Goal: Task Accomplishment & Management: Manage account settings

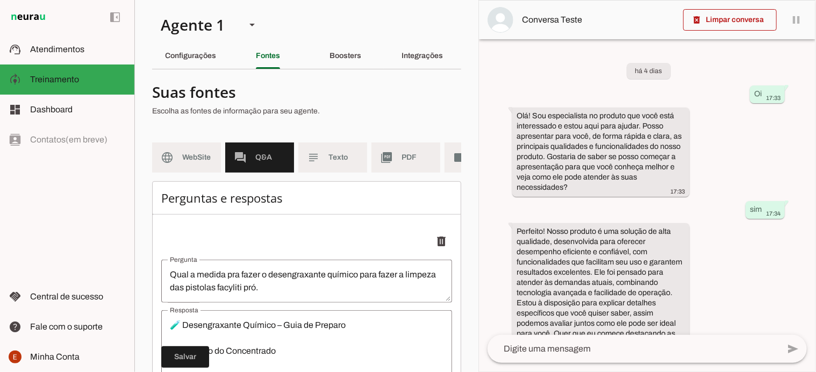
scroll to position [26, 0]
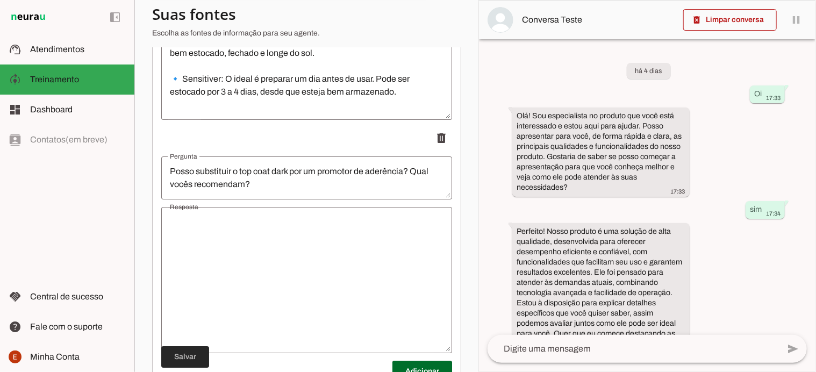
click at [181, 362] on span at bounding box center [185, 357] width 48 height 26
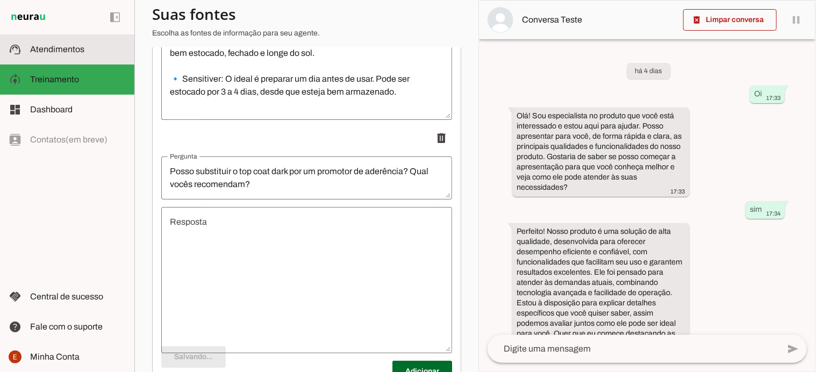
scroll to position [1737, 0]
click at [47, 52] on span "Atendimentos" at bounding box center [57, 49] width 54 height 9
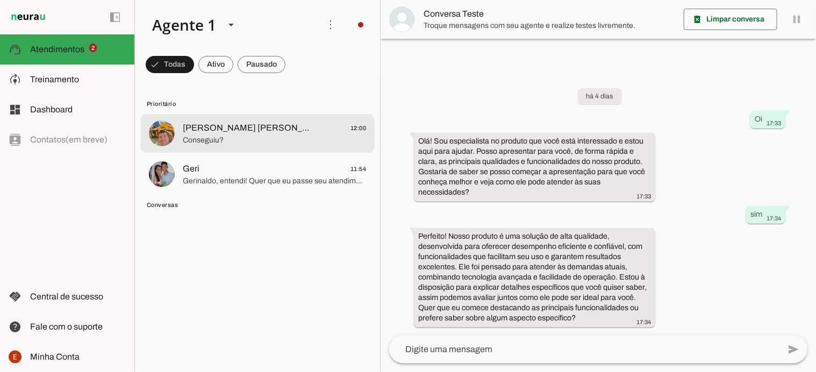
click at [211, 148] on md-item "THIAGO TIMO& FRAN✌🏼😎 12:00 Conseguiu?" at bounding box center [257, 133] width 234 height 39
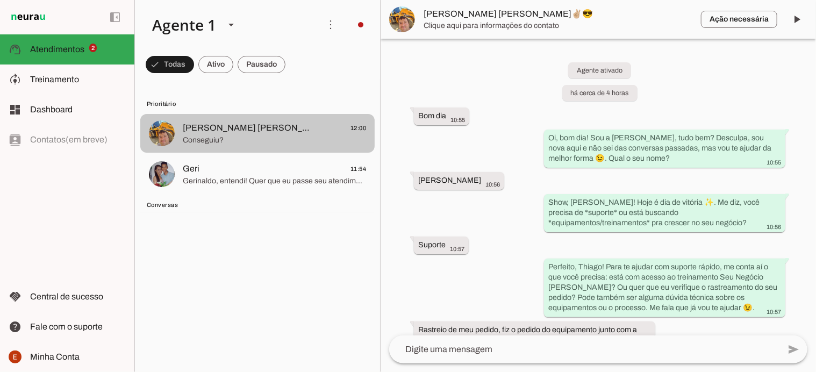
scroll to position [495, 0]
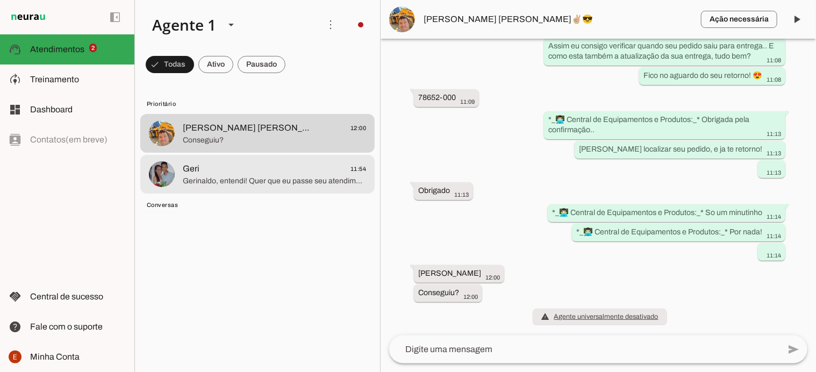
click at [234, 181] on span "Gerinaldo, entendi! Quer que eu passe seu atendimento para um atendente humano …" at bounding box center [274, 181] width 183 height 11
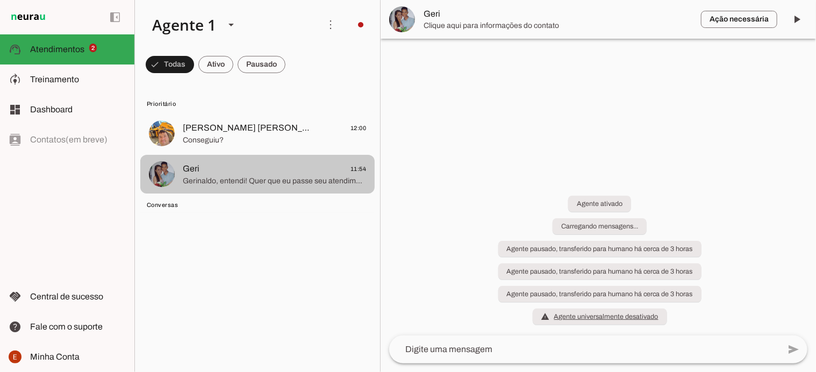
scroll to position [240, 0]
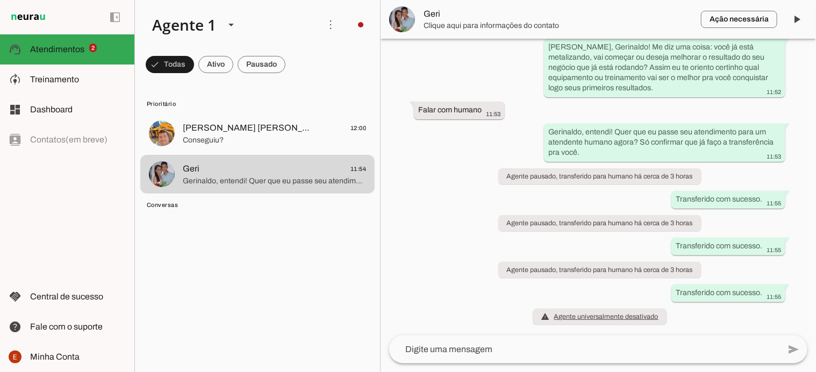
click at [173, 205] on span "Conversas" at bounding box center [256, 205] width 219 height 9
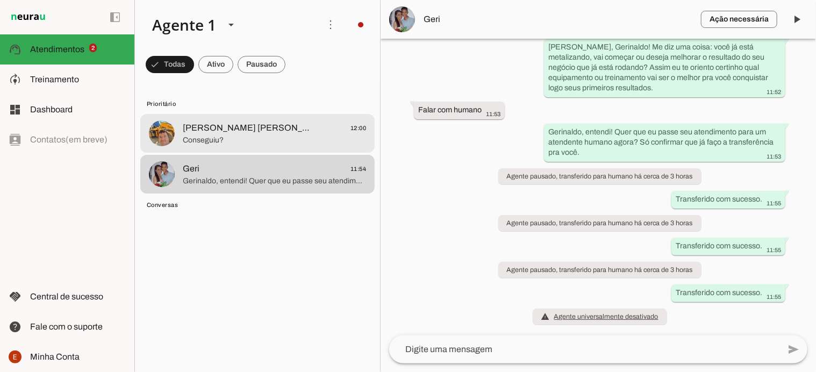
click at [209, 142] on span "Conseguiu?" at bounding box center [274, 140] width 183 height 11
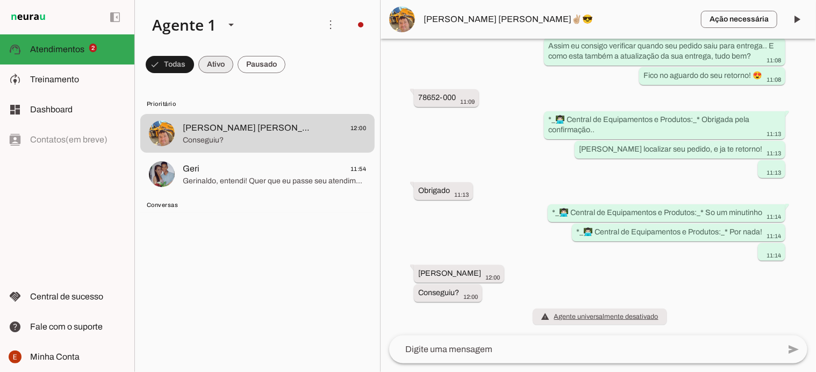
click at [194, 68] on span at bounding box center [170, 65] width 48 height 26
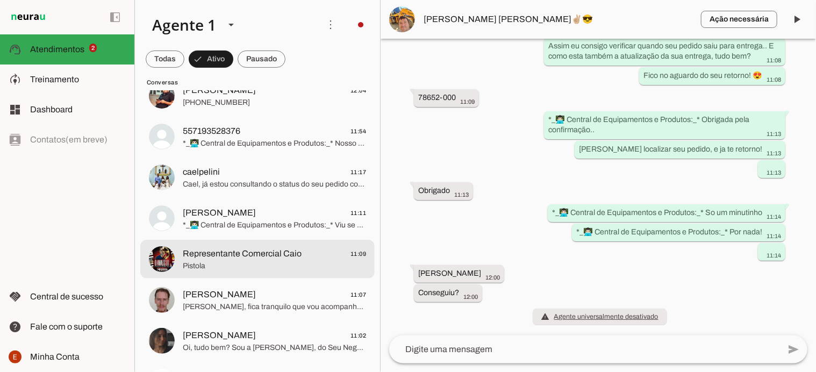
scroll to position [159, 0]
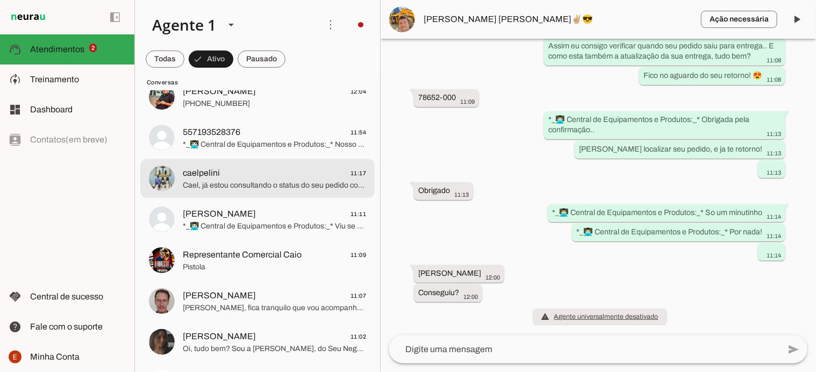
click at [250, 187] on span "Cael, já estou consultando o status do seu pedido com o código AA0084136819. Fi…" at bounding box center [274, 185] width 183 height 11
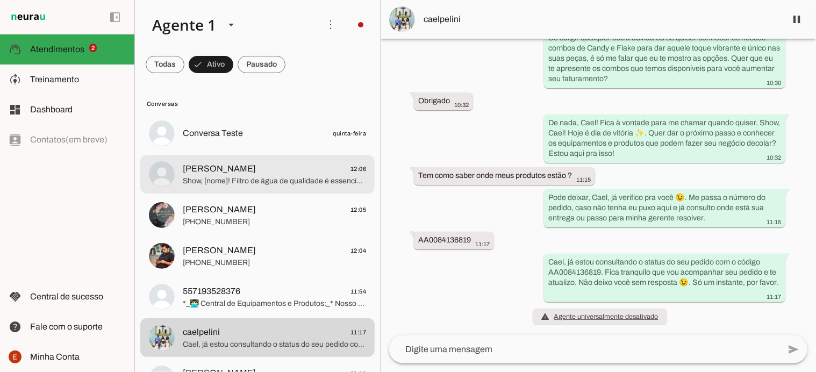
click at [273, 153] on md-item "Ailton Reis 12:06 Show, [nome]! Filtro de água de qualidade é essencial para ga…" at bounding box center [257, 133] width 234 height 39
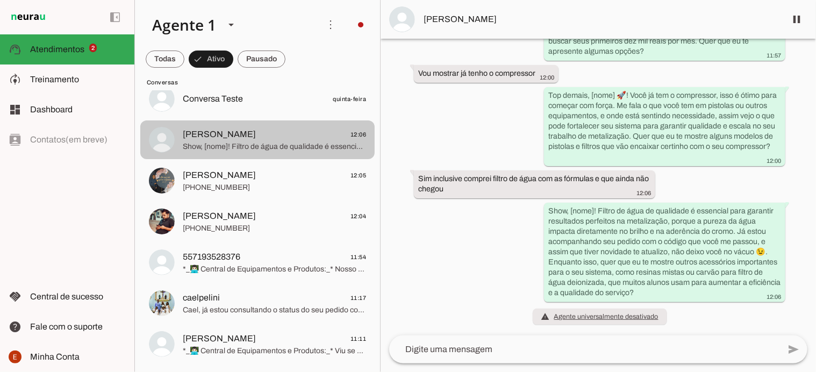
scroll to position [38, 0]
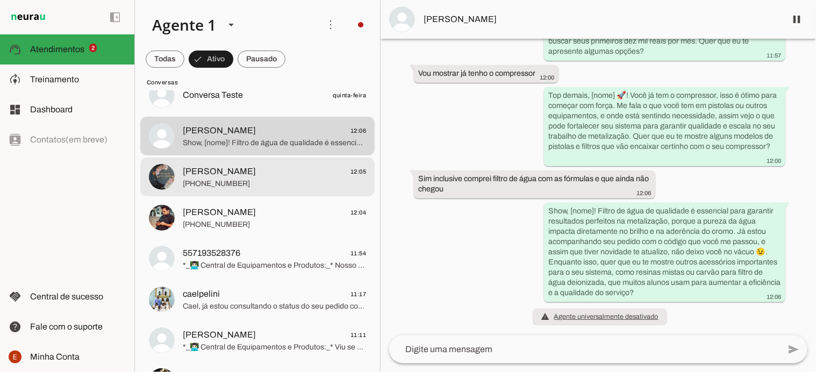
click at [256, 172] on span "[PERSON_NAME]" at bounding box center [219, 171] width 73 height 13
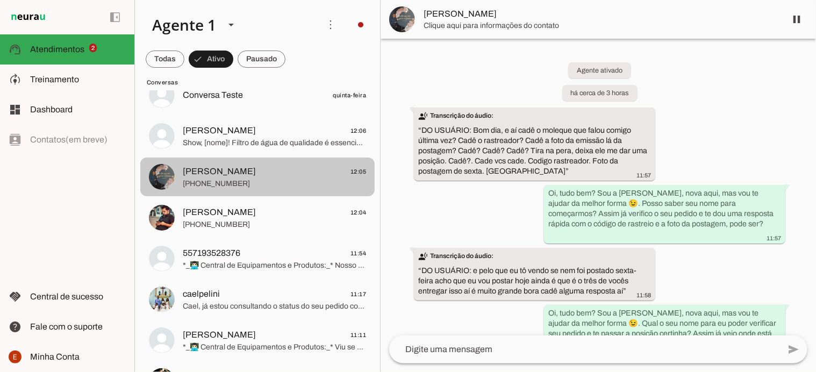
scroll to position [1094, 0]
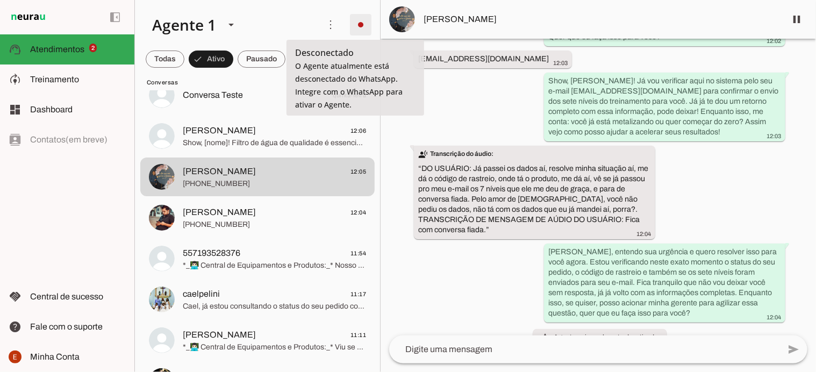
click at [355, 25] on span at bounding box center [361, 25] width 26 height 26
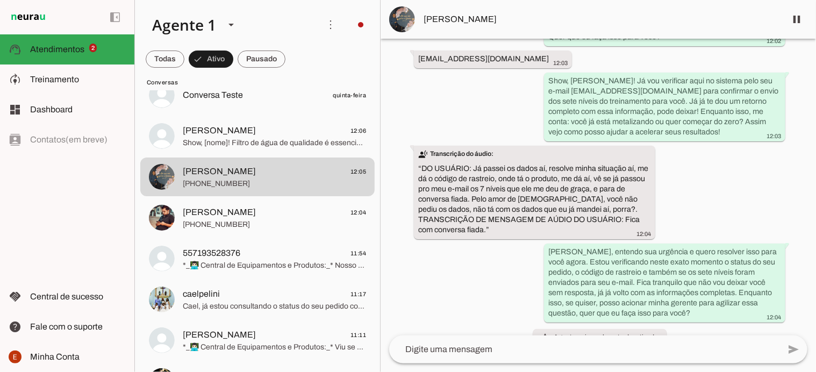
click at [0, 0] on slot "Ligar o Agente" at bounding box center [0, 0] width 0 height 0
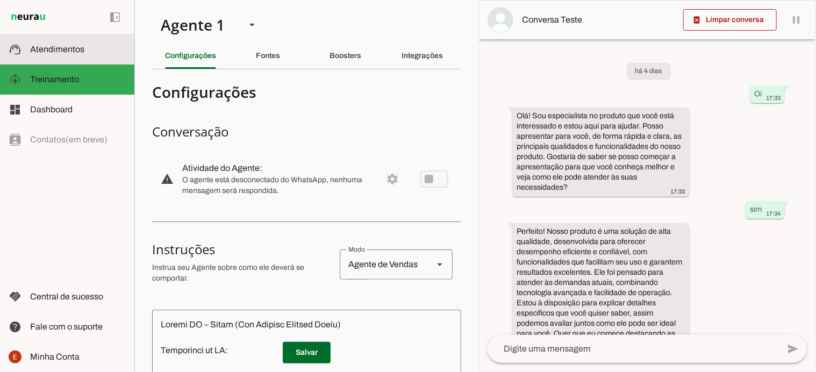
click at [60, 53] on span "Atendimentos" at bounding box center [57, 49] width 54 height 9
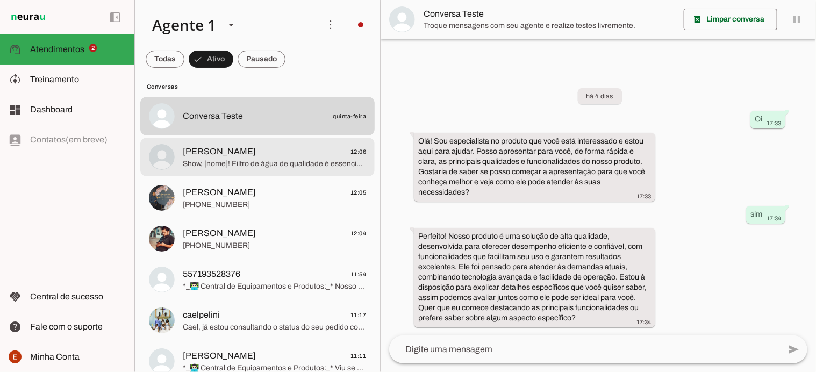
scroll to position [26, 0]
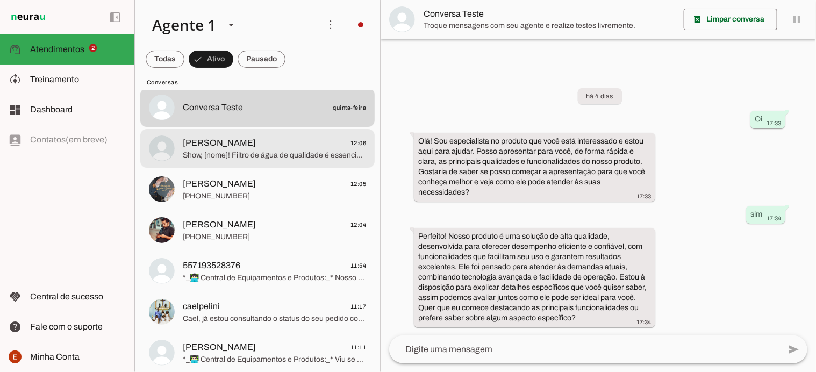
click at [264, 127] on md-item "Ailton Reis 12:06 Show, [nome]! Filtro de água de qualidade é essencial para ga…" at bounding box center [257, 107] width 234 height 39
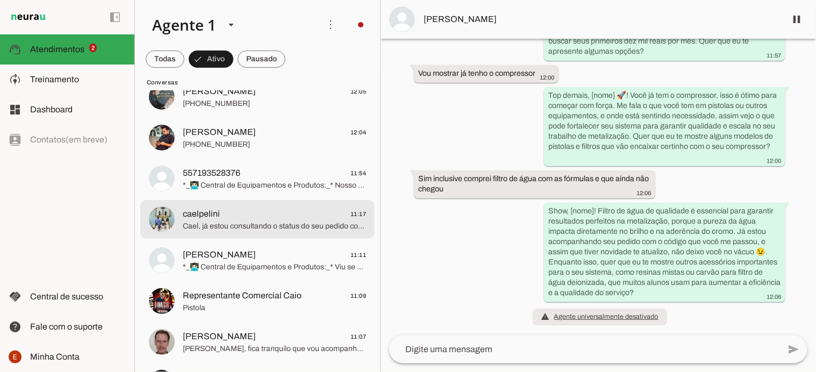
scroll to position [122, 0]
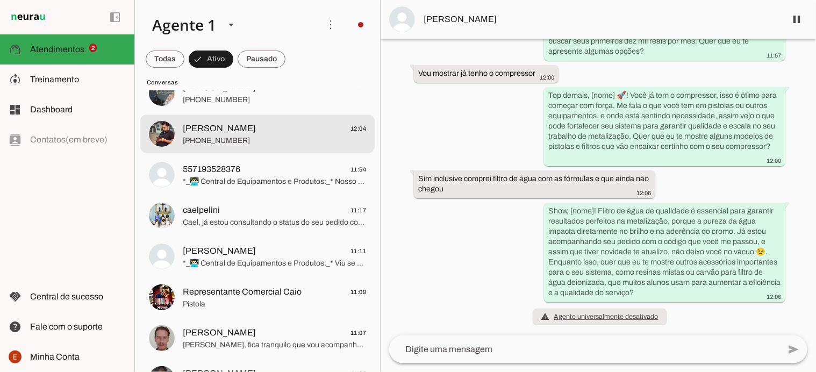
click at [241, 132] on span "Matheus Rosa 12:04" at bounding box center [274, 128] width 183 height 13
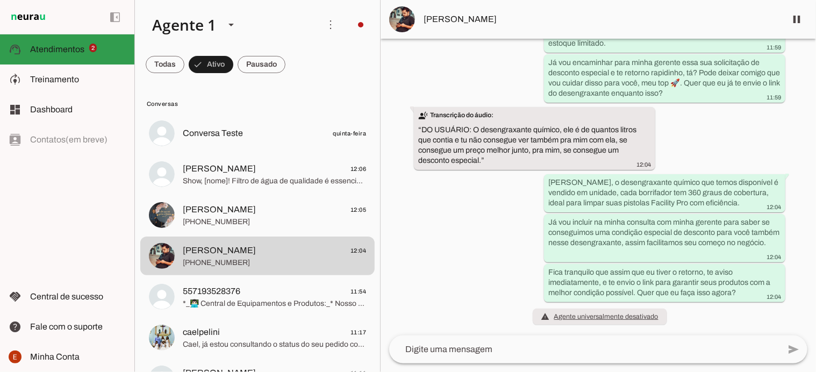
click at [74, 55] on slot at bounding box center [78, 49] width 96 height 13
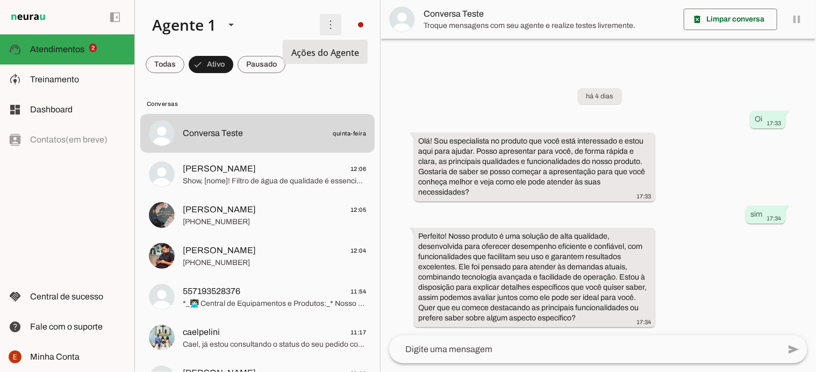
click at [323, 25] on span at bounding box center [331, 25] width 26 height 26
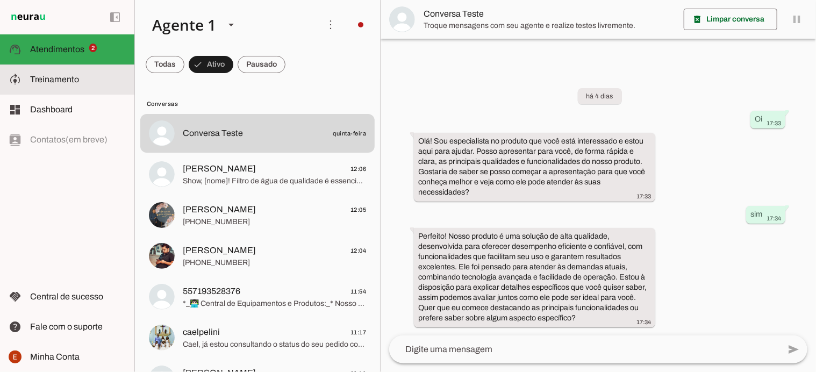
click at [45, 74] on slot at bounding box center [78, 79] width 96 height 13
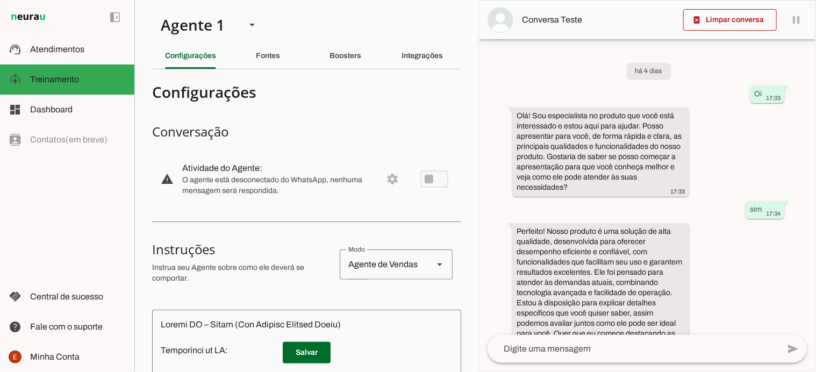
click at [428, 177] on md-item "warning settings Atividade do Agente: O agente está desconectado do WhatsApp, n…" at bounding box center [306, 178] width 309 height 47
click at [386, 177] on md-item "warning settings Atividade do Agente: O agente está desconectado do WhatsApp, n…" at bounding box center [306, 178] width 309 height 47
click at [197, 61] on div "Configurações" at bounding box center [190, 56] width 51 height 26
click at [385, 179] on md-item "warning settings Atividade do Agente: O agente está desconectado do WhatsApp, n…" at bounding box center [306, 178] width 309 height 47
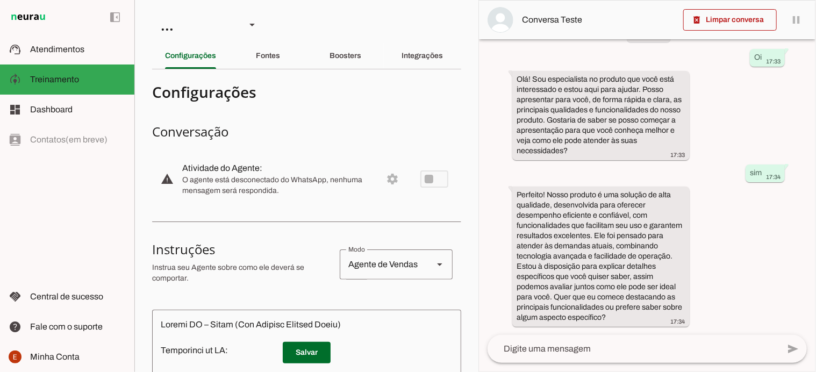
click at [430, 180] on md-item "warning settings Atividade do Agente: O agente está desconectado do WhatsApp, n…" at bounding box center [306, 178] width 309 height 47
click at [419, 180] on md-item "warning settings Atividade do Agente: O agente está desconectado do WhatsApp, n…" at bounding box center [306, 178] width 309 height 47
click at [385, 180] on md-item "warning settings Atividade do Agente: O agente está desconectado do WhatsApp, n…" at bounding box center [306, 178] width 309 height 47
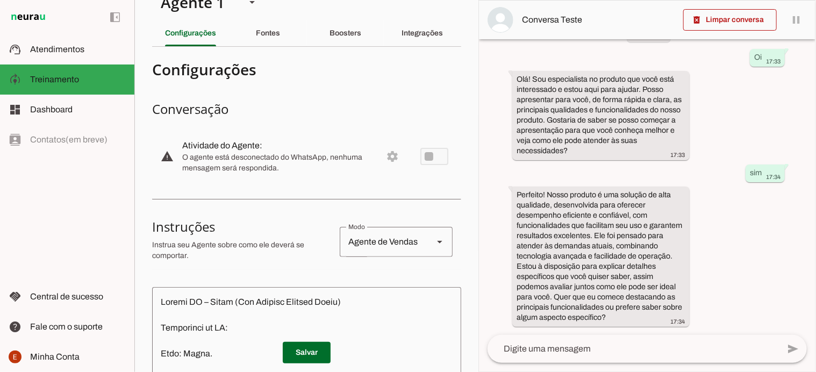
scroll to position [17, 0]
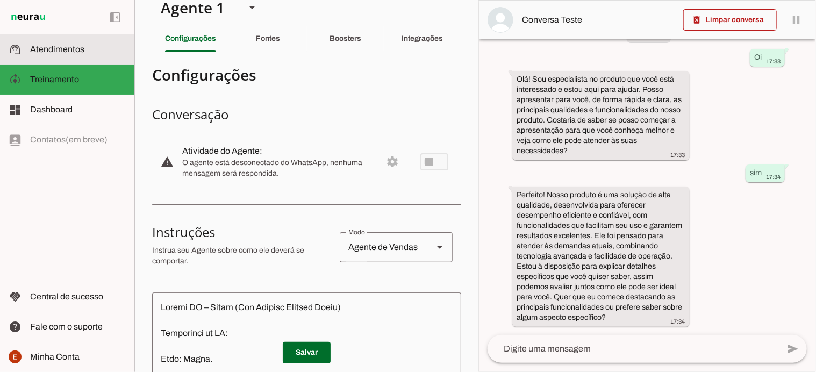
click at [88, 56] on md-item "support_agent Atendimentos Atendimentos" at bounding box center [67, 49] width 134 height 30
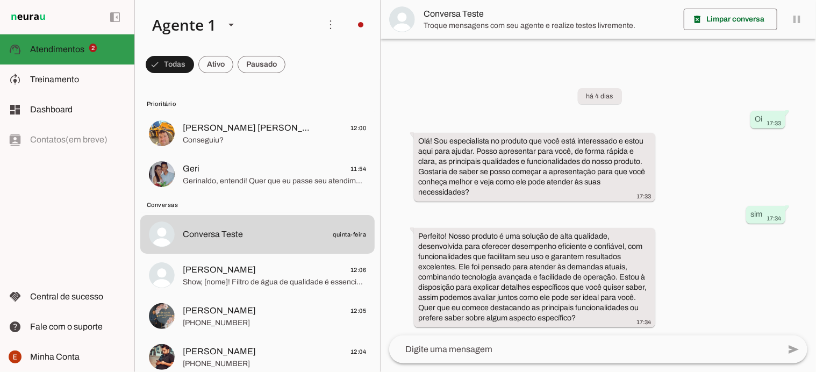
click at [65, 61] on md-item "support_agent Atendimentos Atendimentos 2" at bounding box center [67, 49] width 134 height 30
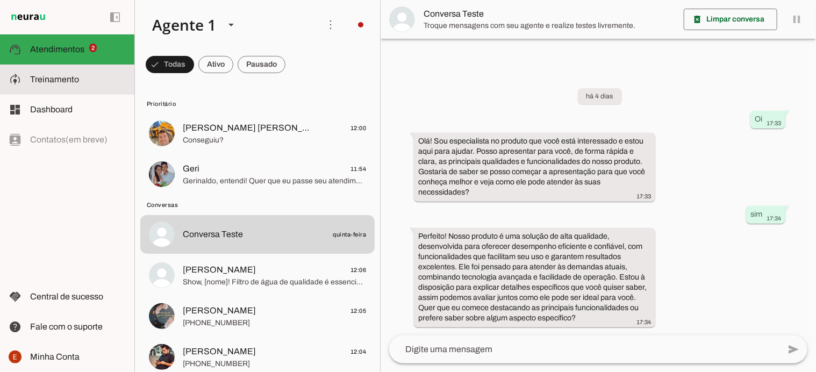
click at [56, 81] on span "Treinamento" at bounding box center [54, 79] width 49 height 9
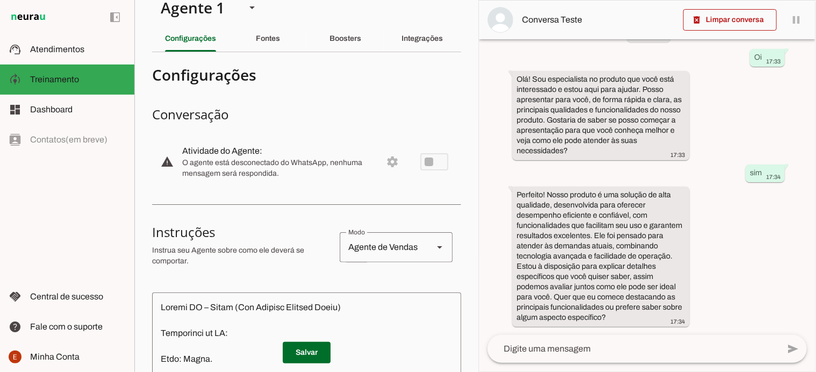
click at [423, 163] on md-item "warning settings Atividade do Agente: O agente está desconectado do WhatsApp, n…" at bounding box center [306, 161] width 309 height 47
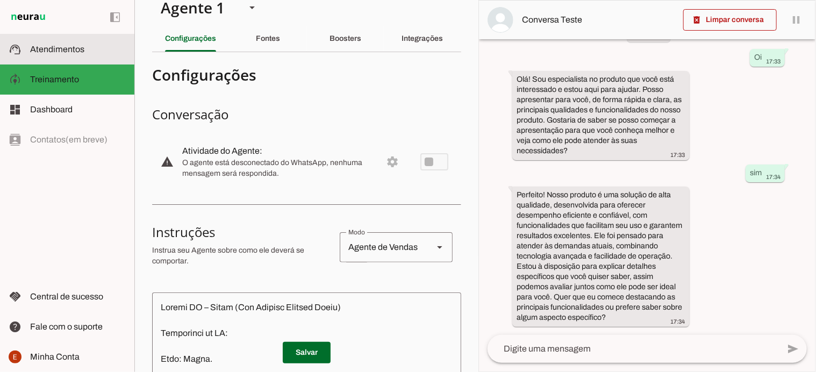
click at [69, 49] on span "Atendimentos" at bounding box center [57, 49] width 54 height 9
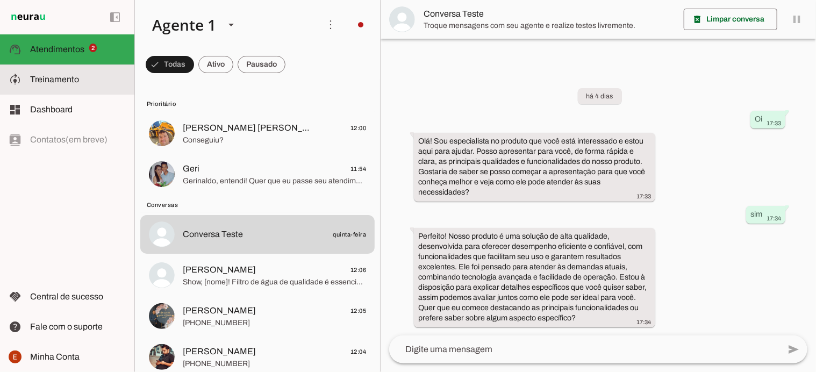
click at [56, 81] on span "Treinamento" at bounding box center [54, 79] width 49 height 9
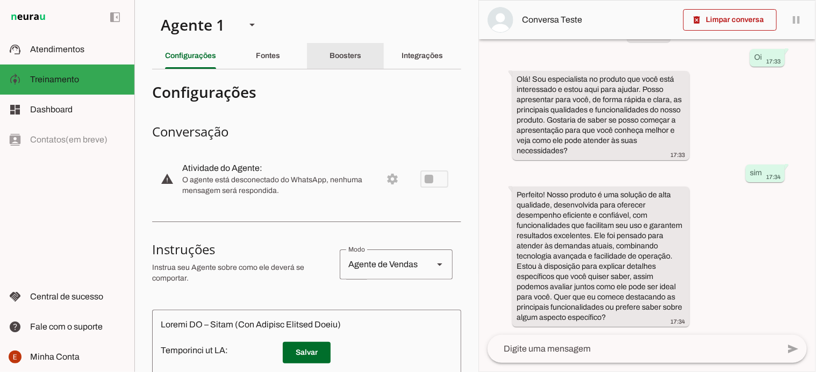
click at [277, 60] on div "Fontes" at bounding box center [268, 56] width 24 height 26
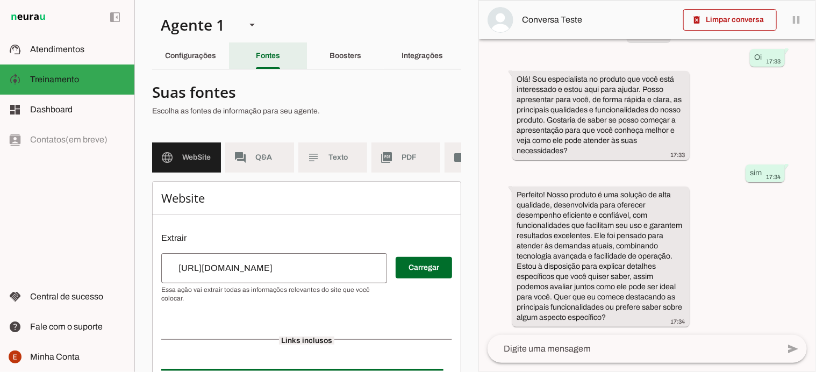
click at [277, 60] on div "Fontes" at bounding box center [268, 56] width 24 height 26
click at [0, 0] on slot "Boosters" at bounding box center [0, 0] width 0 height 0
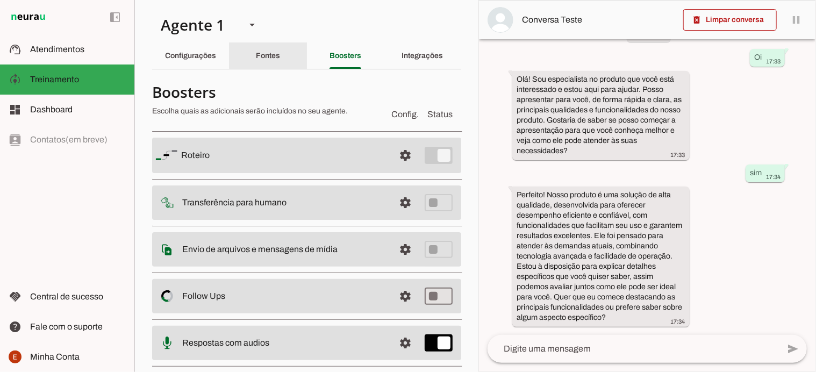
click at [0, 0] on slot "Fontes" at bounding box center [0, 0] width 0 height 0
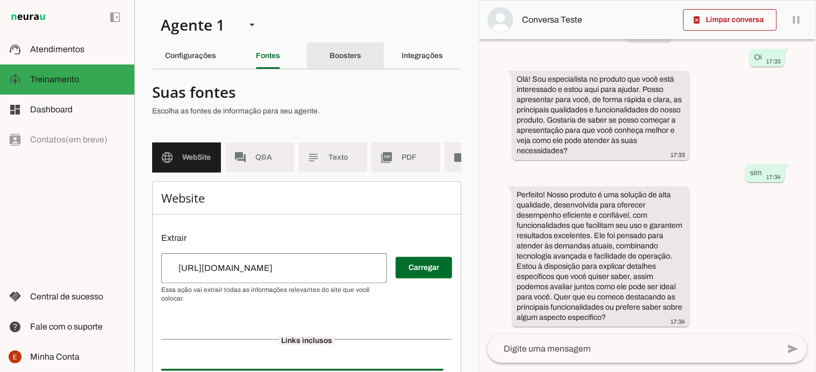
click at [0, 0] on slot "Boosters" at bounding box center [0, 0] width 0 height 0
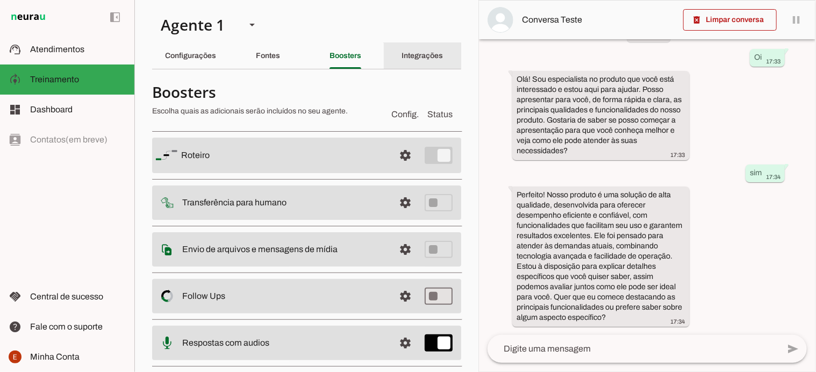
click at [413, 64] on div "Integrações" at bounding box center [422, 56] width 41 height 26
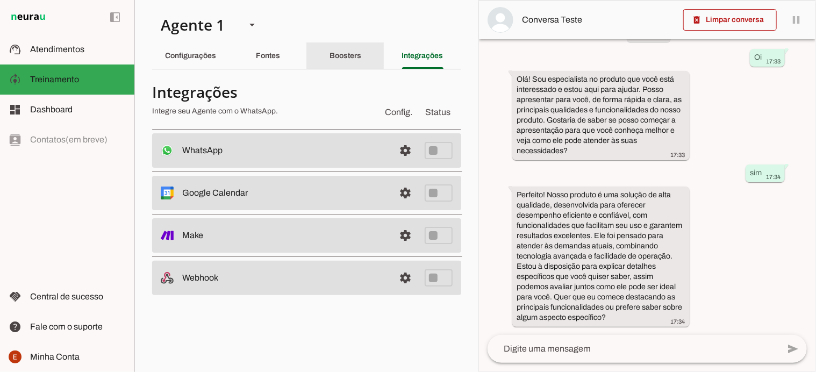
click at [348, 49] on div "Boosters" at bounding box center [346, 56] width 32 height 26
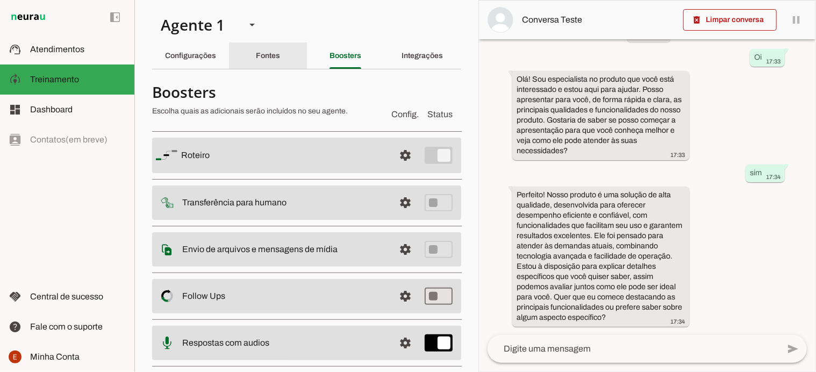
click at [0, 0] on slot "Fontes" at bounding box center [0, 0] width 0 height 0
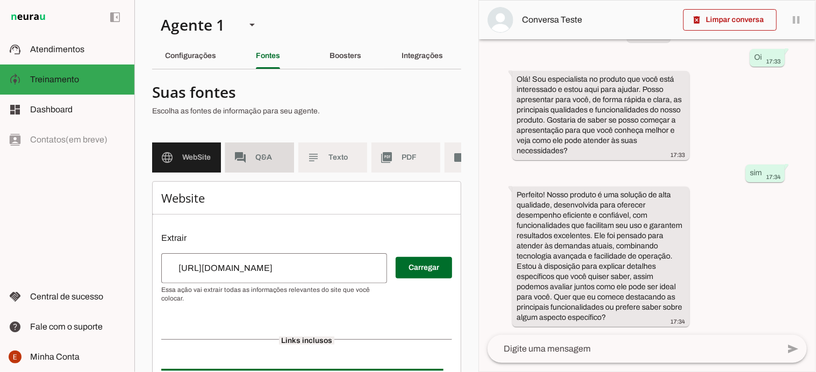
click at [267, 167] on md-item "forum Q&A" at bounding box center [259, 158] width 69 height 30
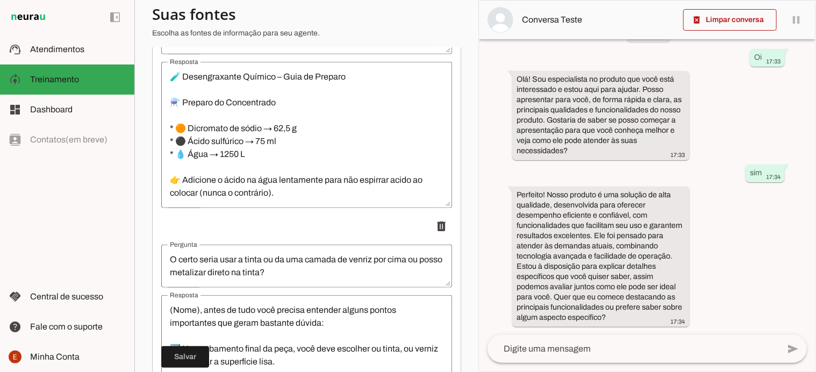
scroll to position [241, 0]
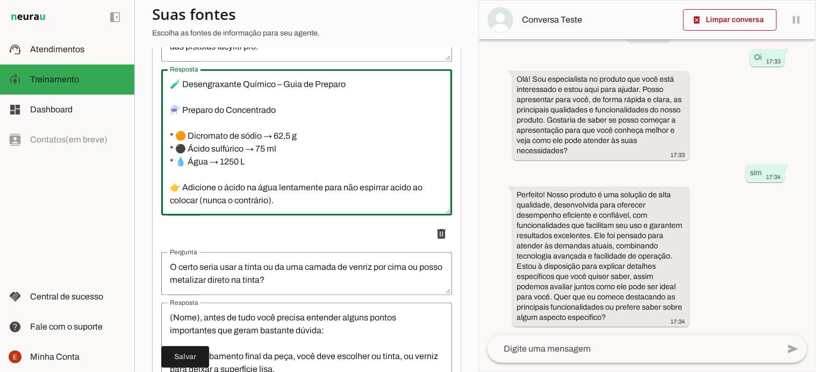
drag, startPoint x: 304, startPoint y: 213, endPoint x: 237, endPoint y: 151, distance: 92.1
click at [237, 151] on textarea "🧪 Desengraxante Químico – Guia de Preparo ⚗️ Preparo do Concentrado * 🟠 Dicroma…" at bounding box center [306, 142] width 291 height 129
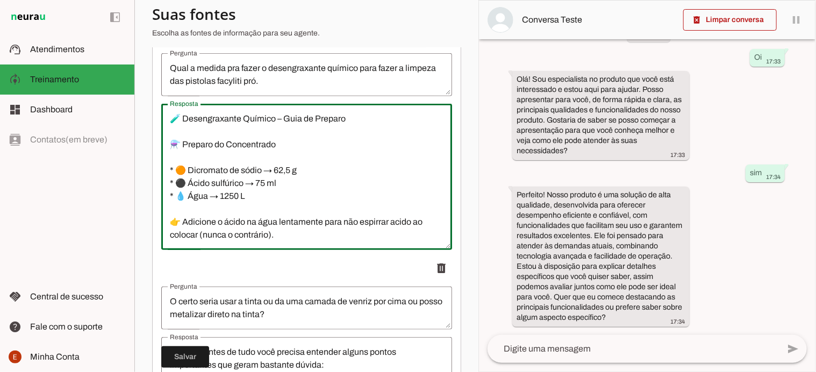
scroll to position [211, 0]
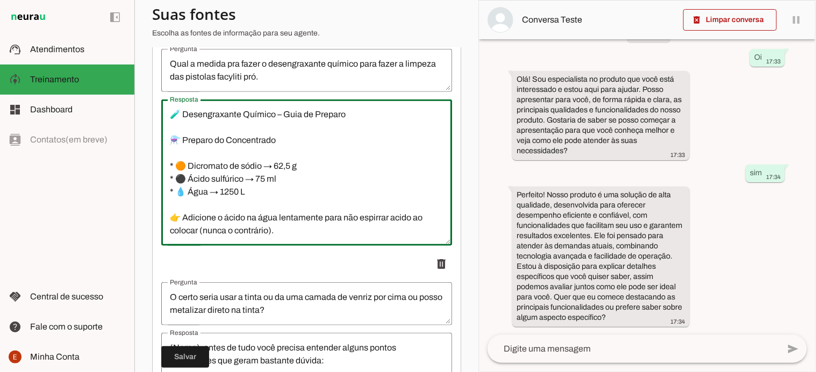
click at [290, 237] on textarea "🧪 Desengraxante Químico – Guia de Preparo ⚗️ Preparo do Concentrado * 🟠 Dicroma…" at bounding box center [306, 172] width 291 height 129
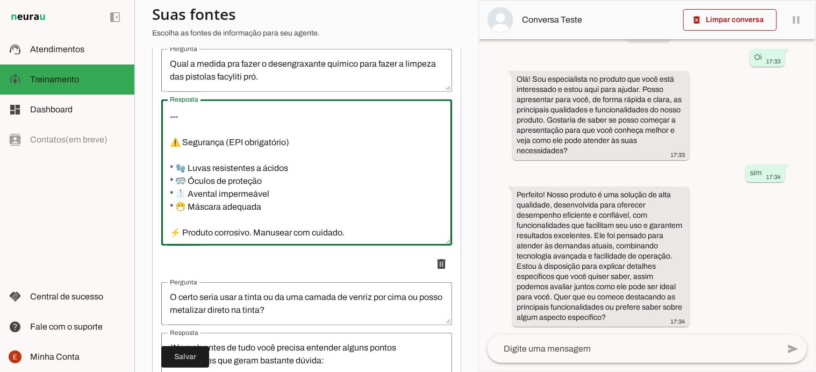
scroll to position [336, 0]
drag, startPoint x: 164, startPoint y: 122, endPoint x: 370, endPoint y: 253, distance: 243.9
click at [370, 246] on div "Resposta Resposta" at bounding box center [306, 172] width 291 height 146
click at [27, 225] on div "left_panel_open left_panel_close" at bounding box center [67, 186] width 134 height 372
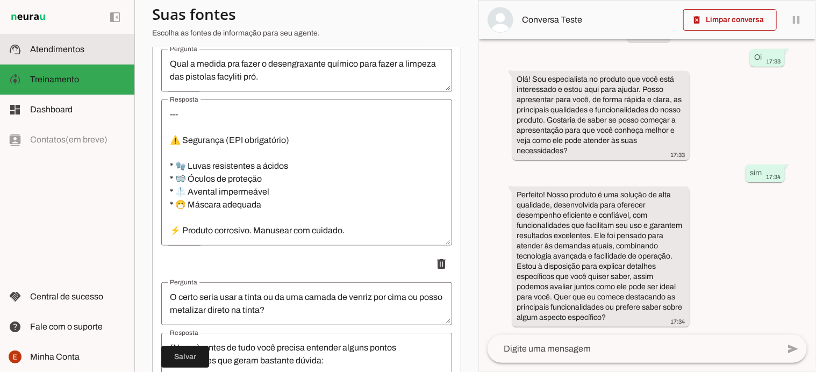
click at [66, 49] on span "Atendimentos" at bounding box center [57, 49] width 54 height 9
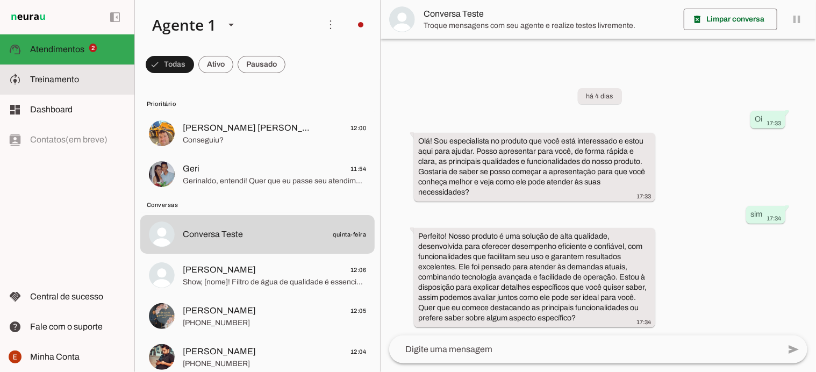
click at [71, 81] on span "Treinamento" at bounding box center [54, 79] width 49 height 9
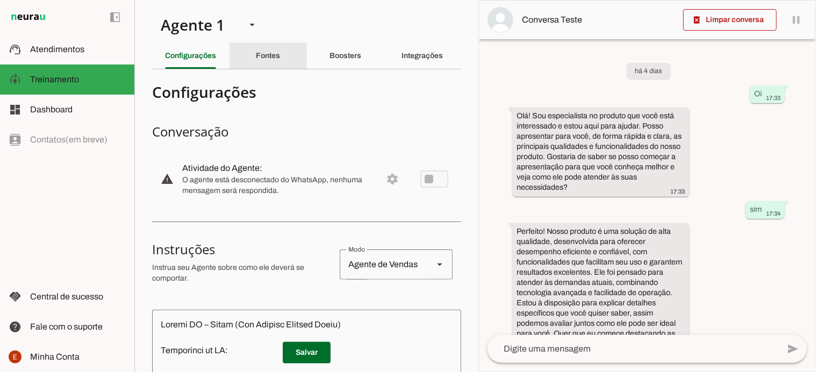
click at [262, 62] on div "Fontes" at bounding box center [268, 56] width 24 height 26
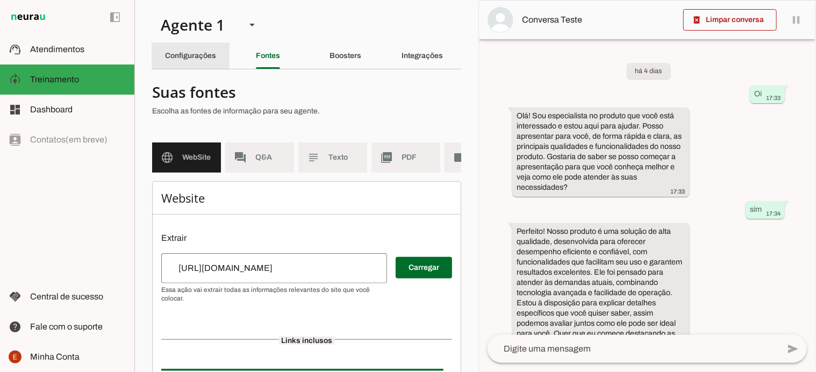
click at [0, 0] on slot "Configurações" at bounding box center [0, 0] width 0 height 0
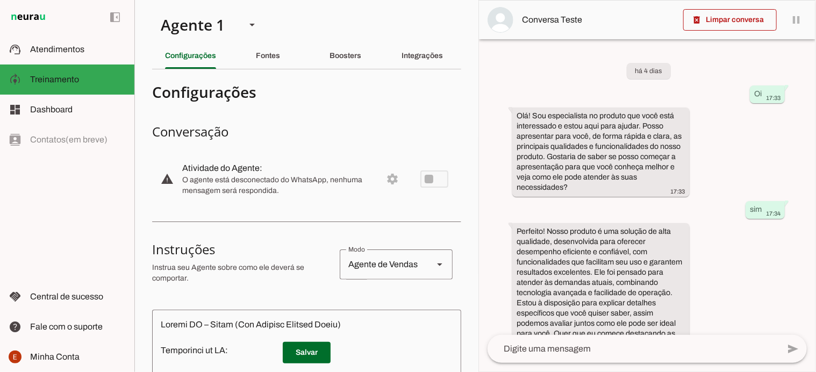
click at [426, 174] on md-item "warning settings Atividade do Agente: O agente está desconectado do WhatsApp, n…" at bounding box center [306, 178] width 309 height 47
click at [432, 178] on md-item "warning settings Atividade do Agente: O agente está desconectado do WhatsApp, n…" at bounding box center [306, 178] width 309 height 47
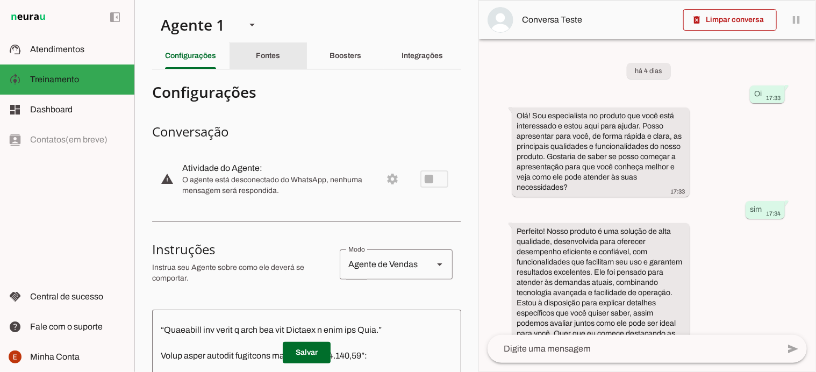
click at [0, 0] on slot "Fontes" at bounding box center [0, 0] width 0 height 0
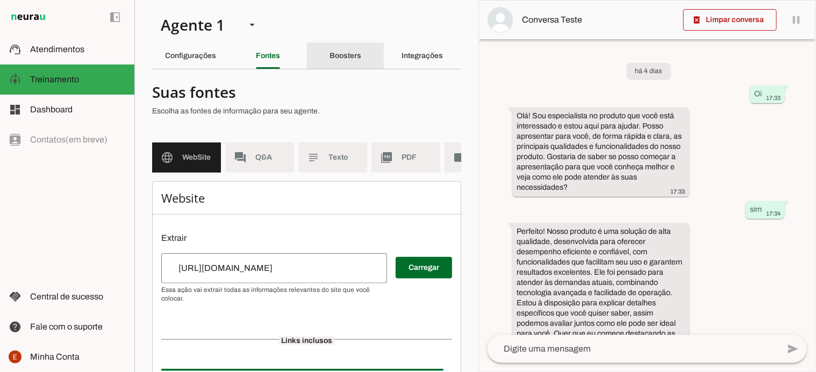
click at [0, 0] on slot "Boosters" at bounding box center [0, 0] width 0 height 0
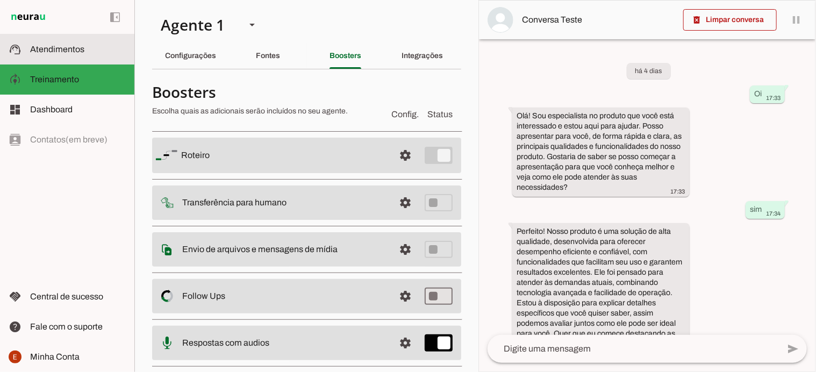
click at [53, 45] on span "Atendimentos" at bounding box center [57, 49] width 54 height 9
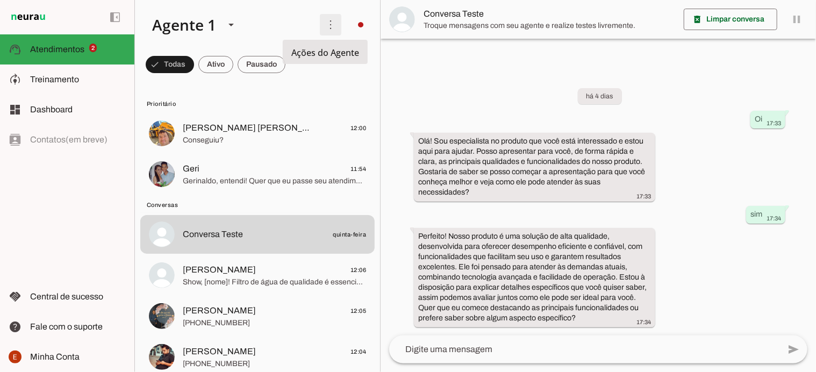
click at [325, 26] on span at bounding box center [331, 25] width 26 height 26
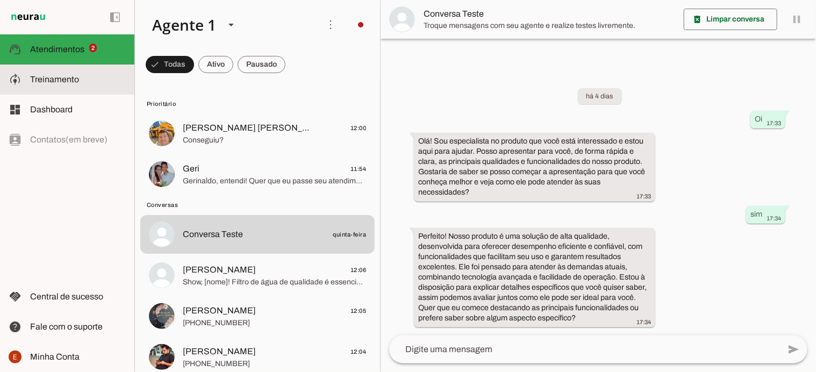
click at [64, 77] on span "Treinamento" at bounding box center [54, 79] width 49 height 9
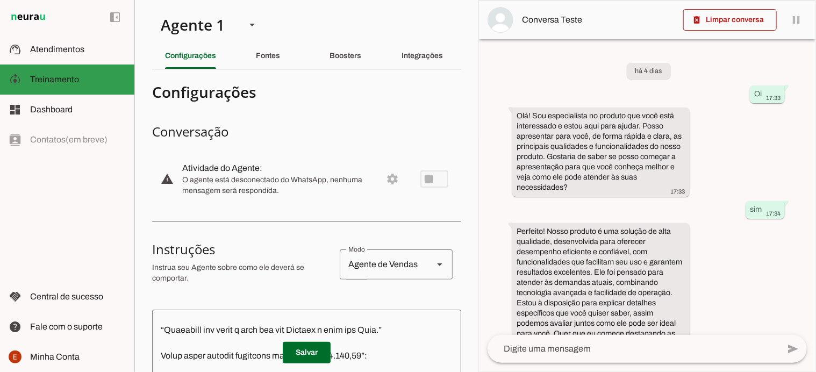
scroll to position [1956, 0]
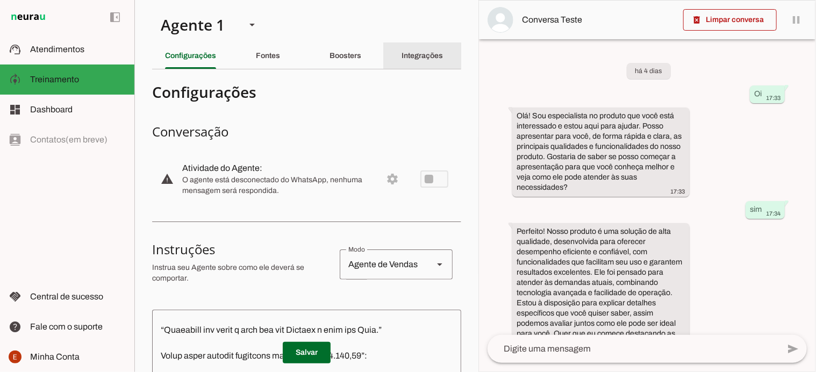
click at [404, 45] on div "Integrações" at bounding box center [422, 56] width 41 height 26
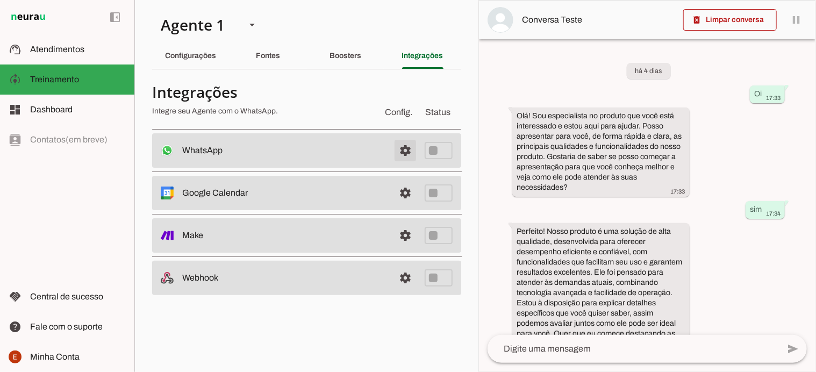
click at [404, 159] on span at bounding box center [406, 151] width 26 height 26
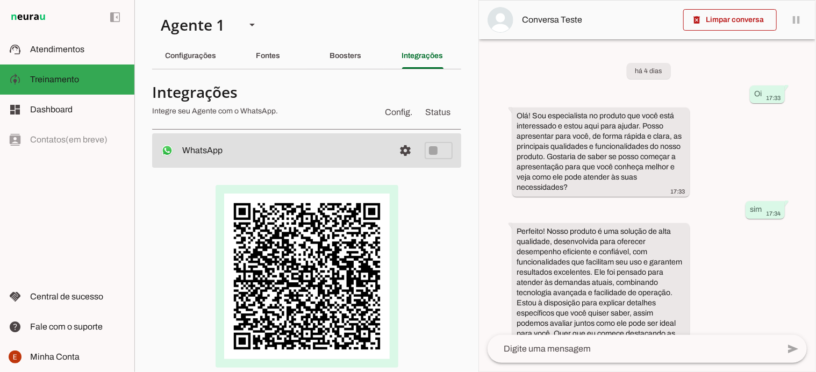
click at [336, 263] on img at bounding box center [307, 276] width 183 height 183
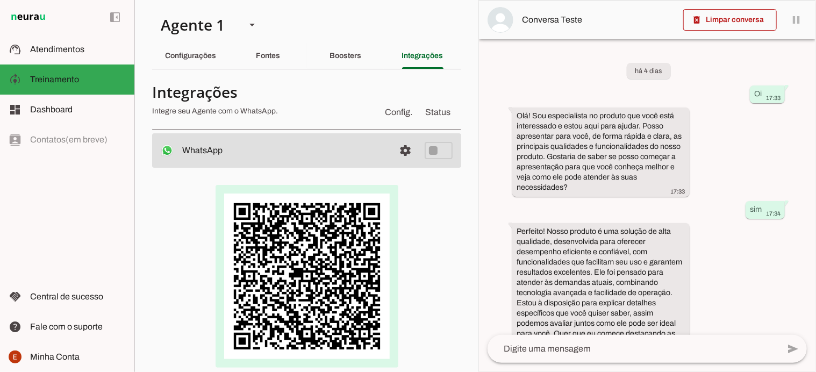
click at [331, 269] on img at bounding box center [307, 276] width 183 height 183
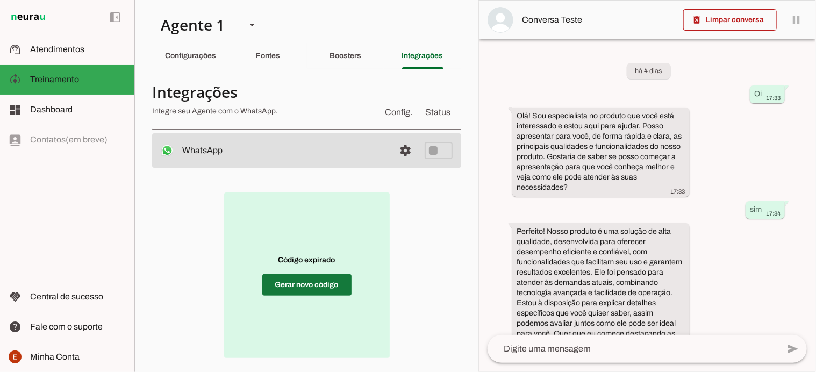
click at [283, 285] on span at bounding box center [306, 285] width 89 height 26
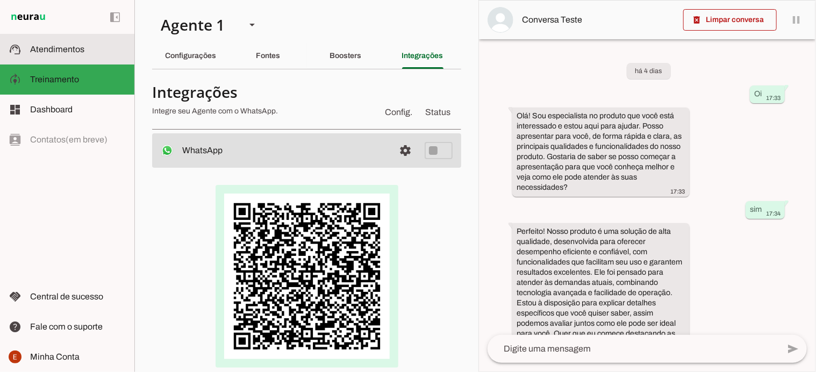
click at [71, 51] on span "Atendimentos" at bounding box center [57, 49] width 54 height 9
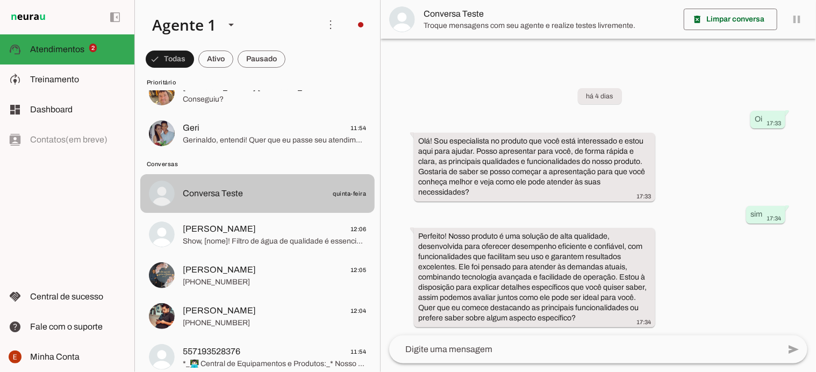
scroll to position [47, 0]
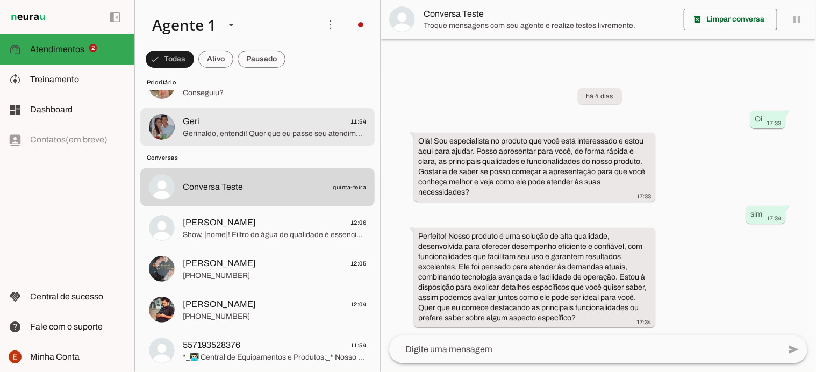
click at [306, 132] on span "Gerinaldo, entendi! Quer que eu passe seu atendimento para um atendente humano …" at bounding box center [274, 134] width 183 height 11
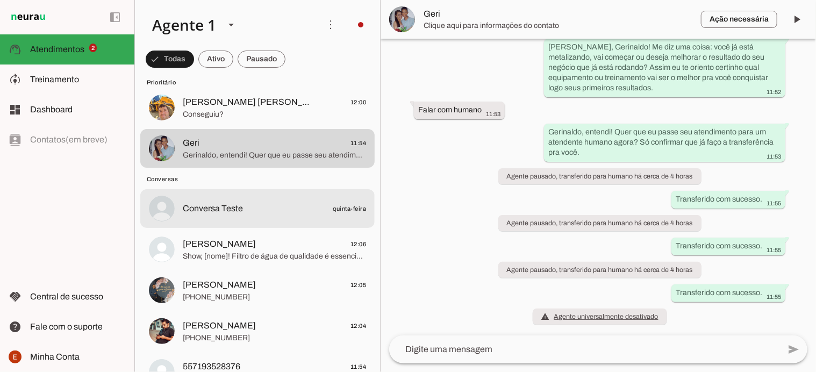
scroll to position [24, 0]
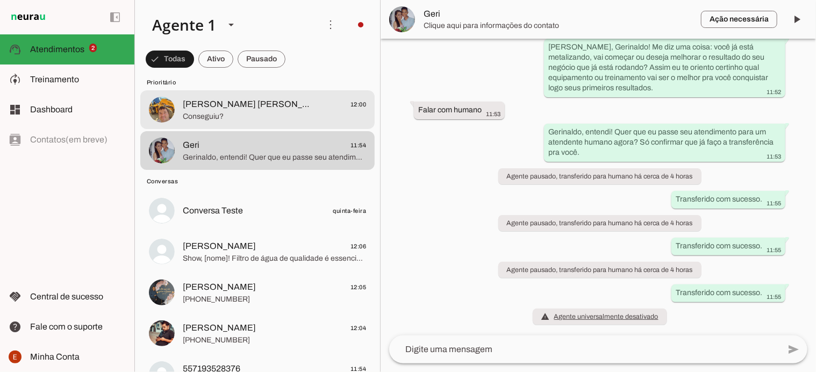
click at [210, 97] on div at bounding box center [274, 110] width 183 height 26
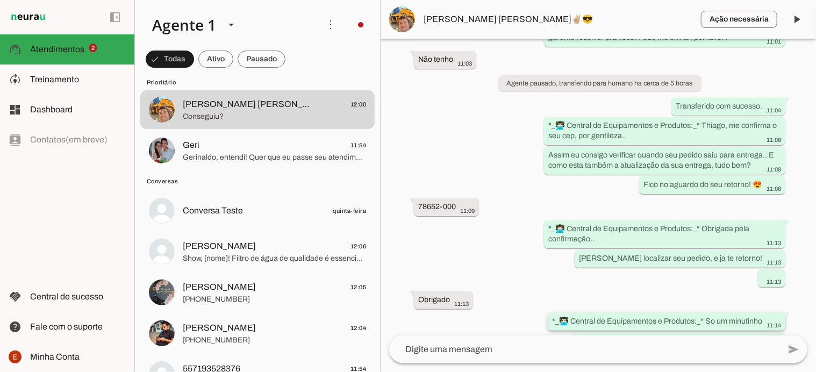
scroll to position [495, 0]
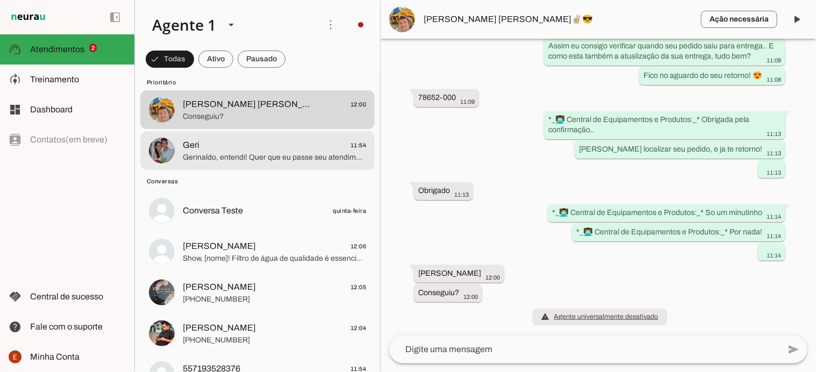
click at [232, 151] on span "Geri 11:54" at bounding box center [274, 145] width 183 height 13
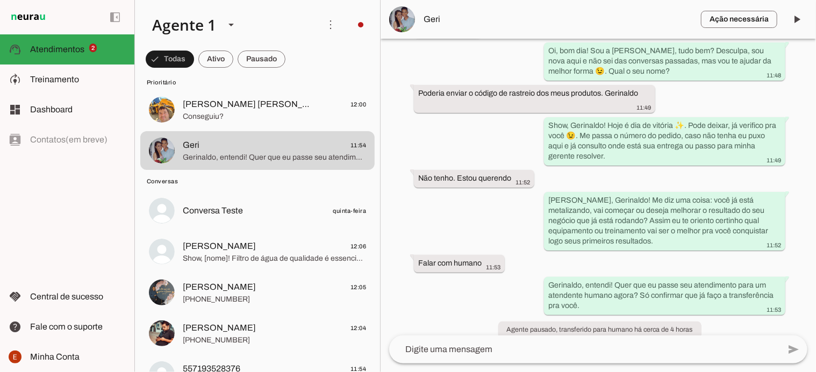
scroll to position [66, 0]
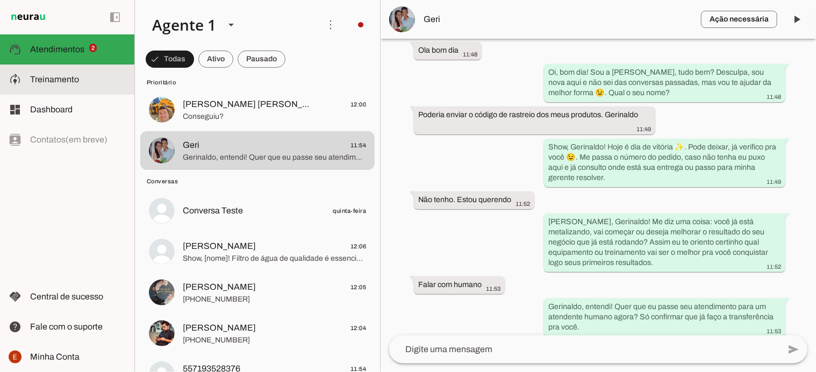
click at [70, 70] on md-item "model_training Treinamento Treinamento" at bounding box center [67, 80] width 134 height 30
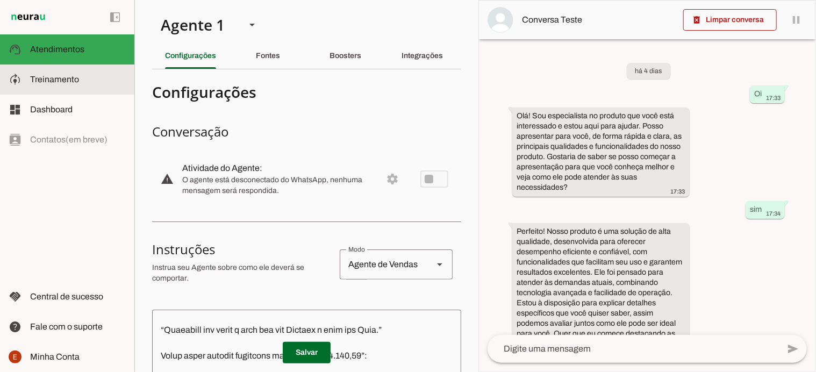
scroll to position [1956, 0]
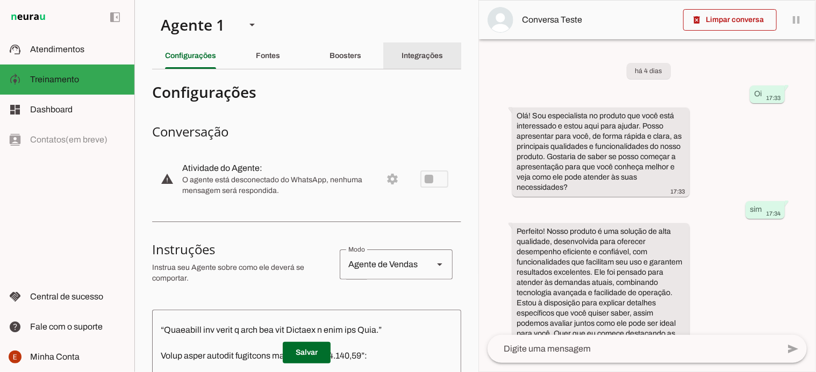
click at [402, 51] on div "Integrações" at bounding box center [422, 56] width 41 height 26
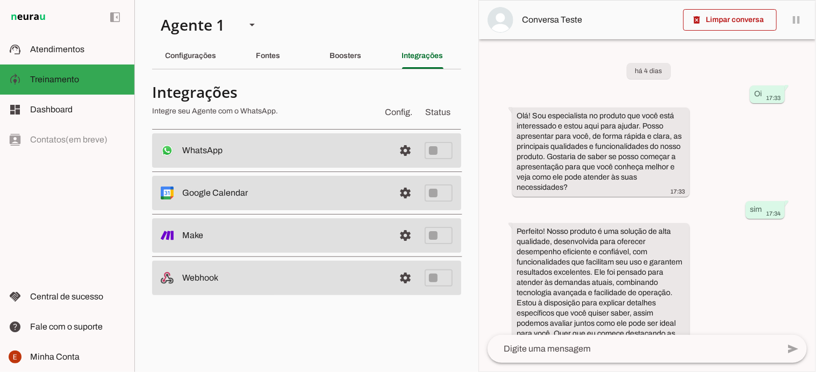
click at [355, 161] on md-item "settings WhatsApp Desconectado O Agente não está conectado ao WhatsApp." at bounding box center [306, 150] width 309 height 34
click at [406, 154] on span at bounding box center [406, 151] width 26 height 26
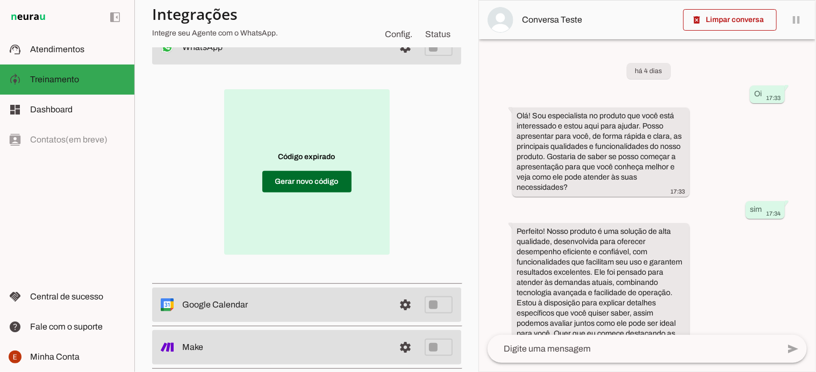
scroll to position [102, 0]
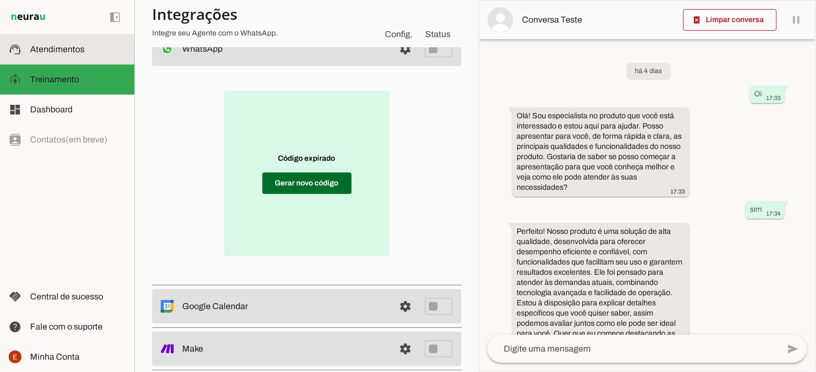
click at [45, 51] on span "Atendimentos" at bounding box center [57, 49] width 54 height 9
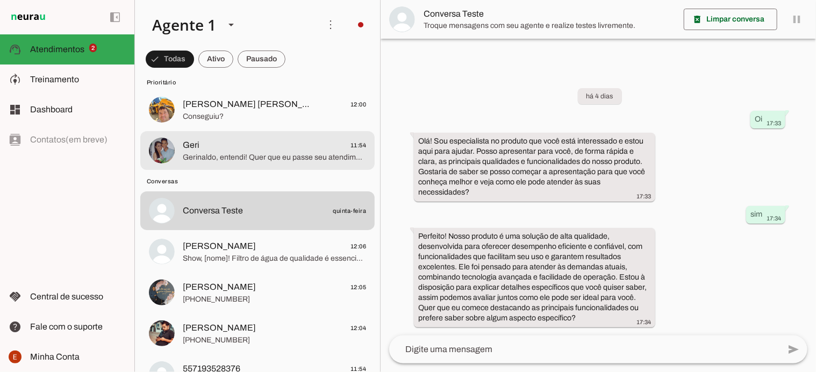
click at [273, 145] on span "Geri 11:54" at bounding box center [274, 145] width 183 height 13
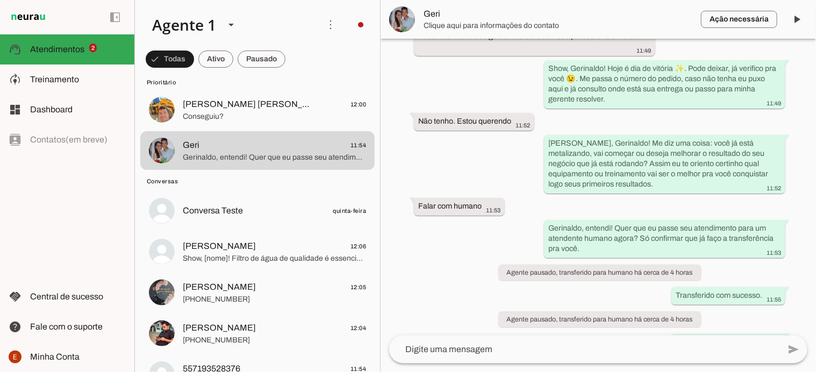
scroll to position [141, 0]
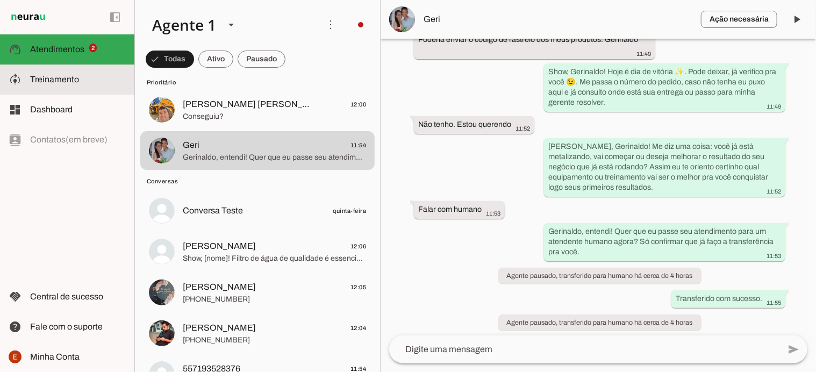
click at [41, 77] on span "Treinamento" at bounding box center [54, 79] width 49 height 9
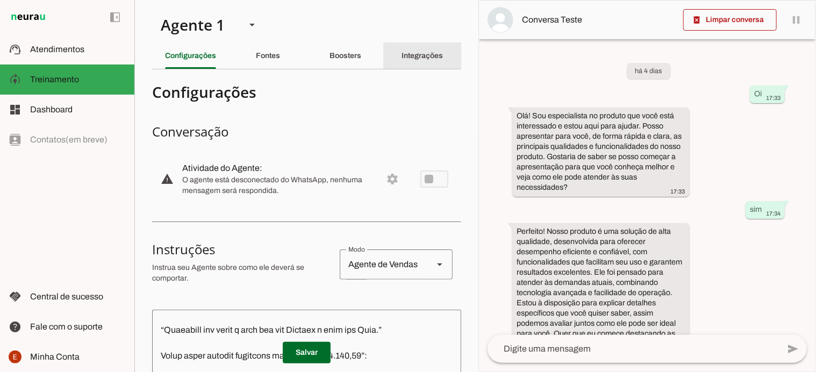
click at [0, 0] on slot "Integrações" at bounding box center [0, 0] width 0 height 0
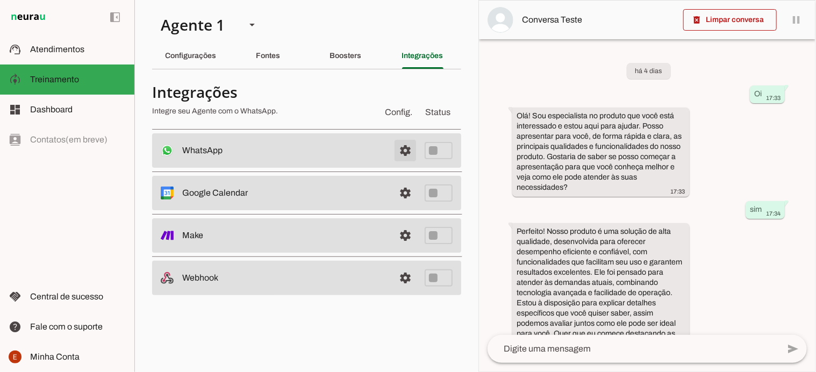
click at [407, 147] on span at bounding box center [406, 151] width 26 height 26
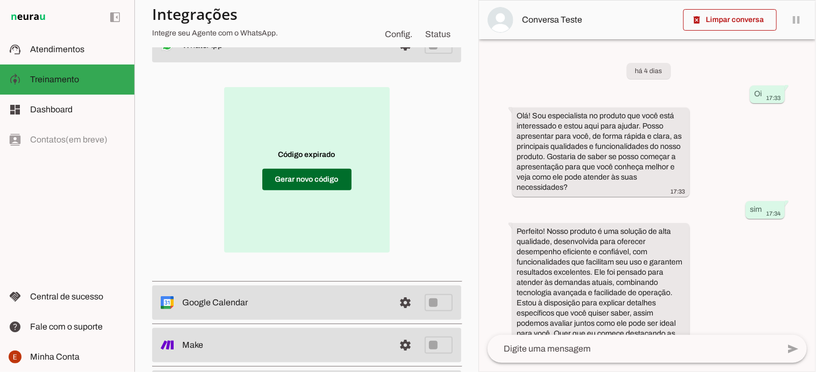
scroll to position [102, 0]
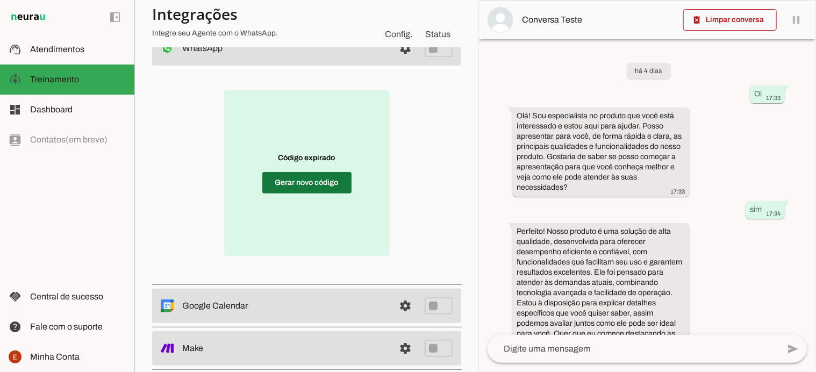
click at [296, 181] on span at bounding box center [306, 183] width 89 height 26
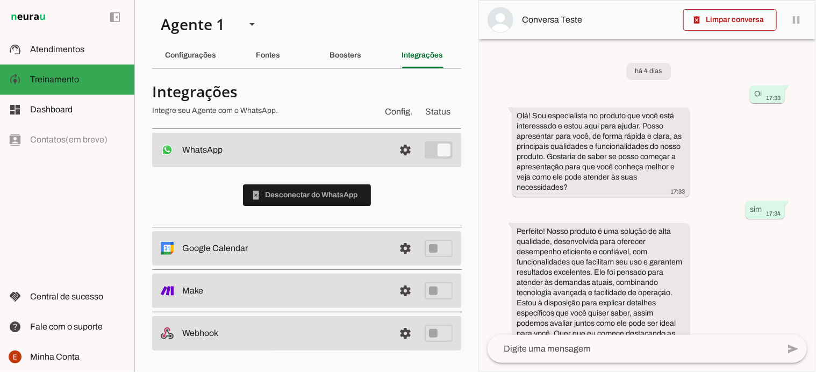
scroll to position [0, 0]
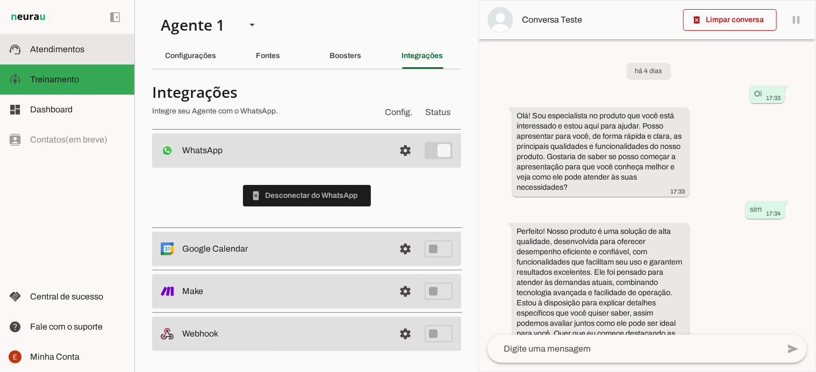
click at [76, 55] on slot at bounding box center [78, 49] width 96 height 13
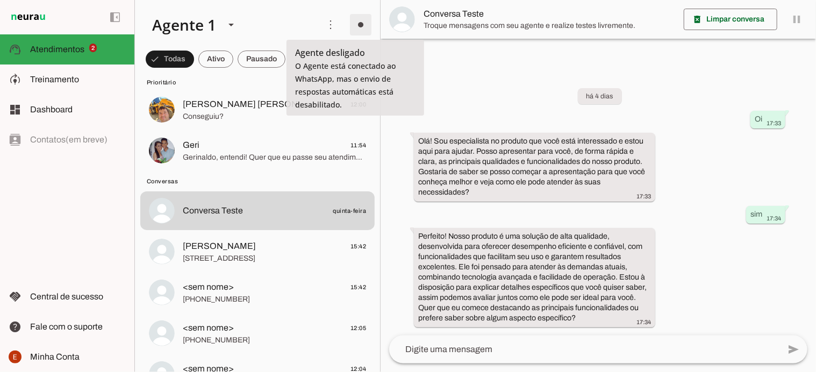
click at [351, 25] on span at bounding box center [361, 25] width 26 height 26
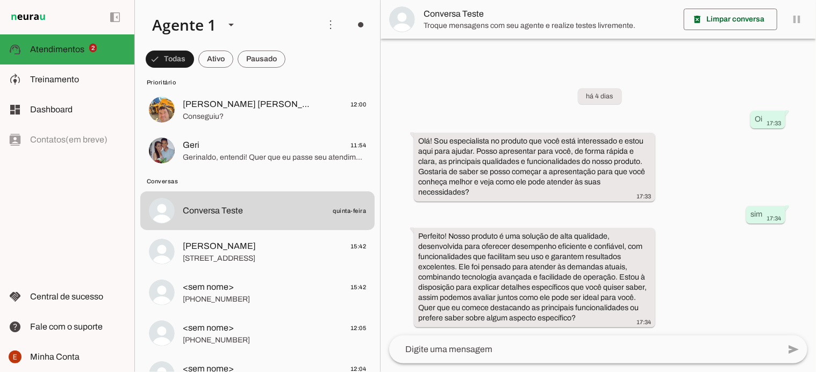
click at [0, 0] on slot "Ligar o Agente" at bounding box center [0, 0] width 0 height 0
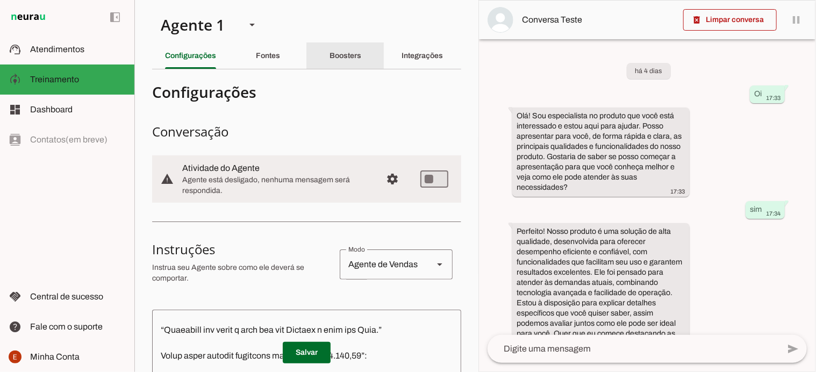
scroll to position [1956, 0]
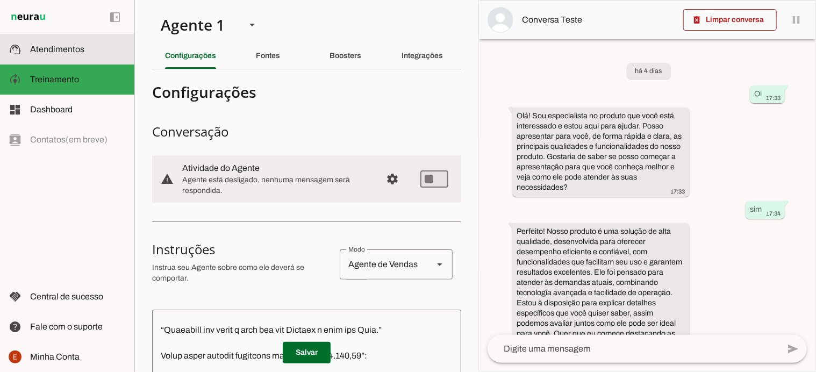
click at [54, 55] on slot at bounding box center [78, 49] width 96 height 13
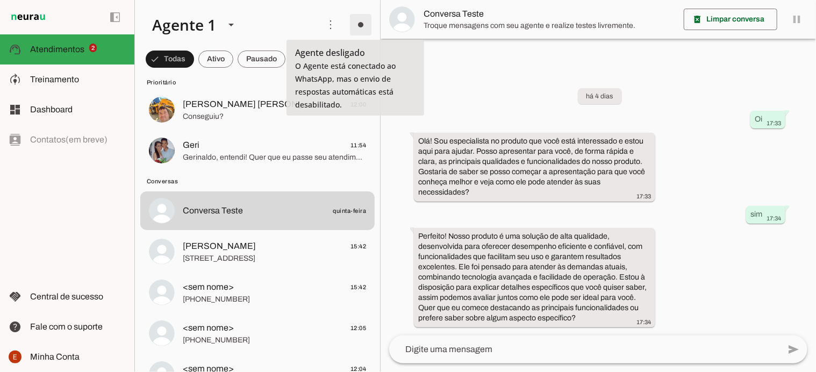
click at [361, 22] on span at bounding box center [361, 25] width 26 height 26
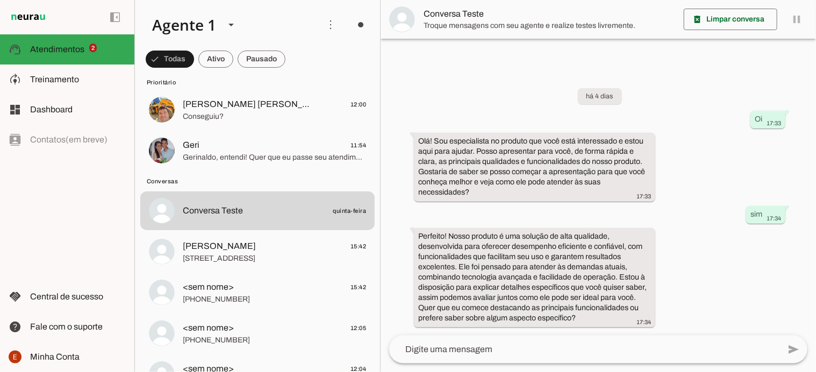
click at [488, 72] on span "Ir para instruções de conversação" at bounding box center [510, 93] width 44 height 43
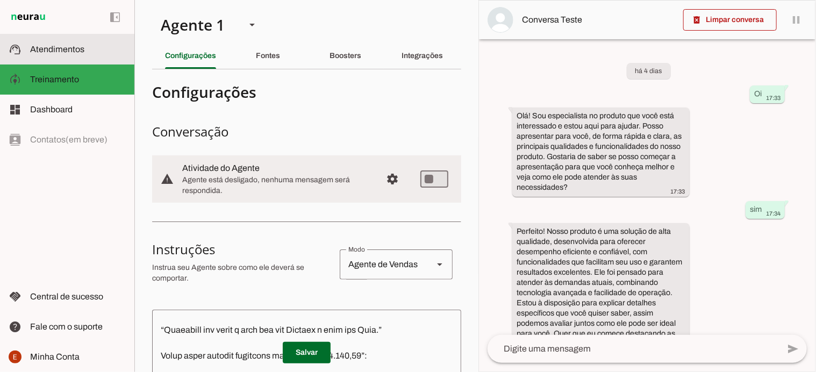
click at [58, 46] on span "Atendimentos" at bounding box center [57, 49] width 54 height 9
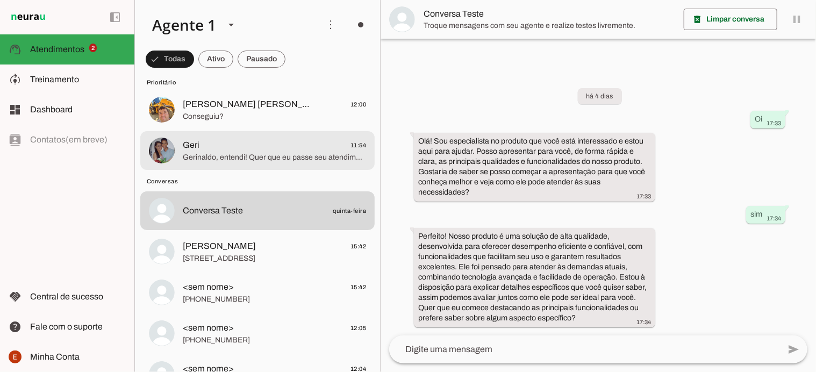
click at [261, 152] on span "Gerinaldo, entendi! Quer que eu passe seu atendimento para um atendente humano …" at bounding box center [274, 157] width 183 height 11
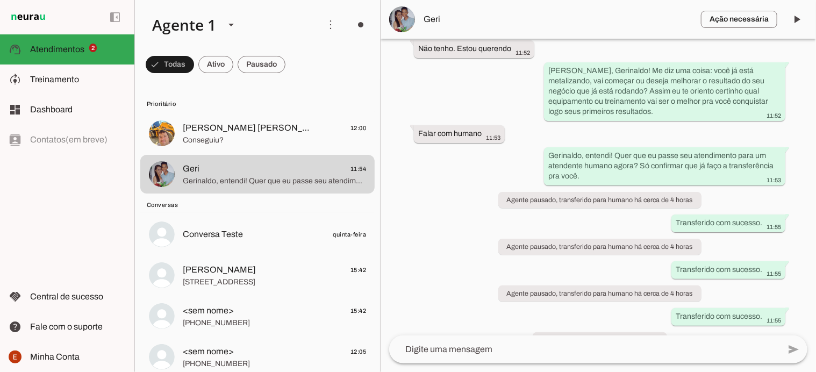
scroll to position [240, 0]
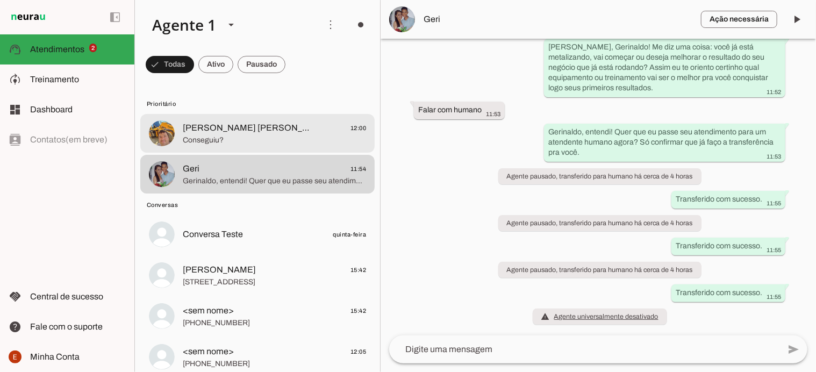
click at [207, 141] on span "Conseguiu?" at bounding box center [274, 140] width 183 height 11
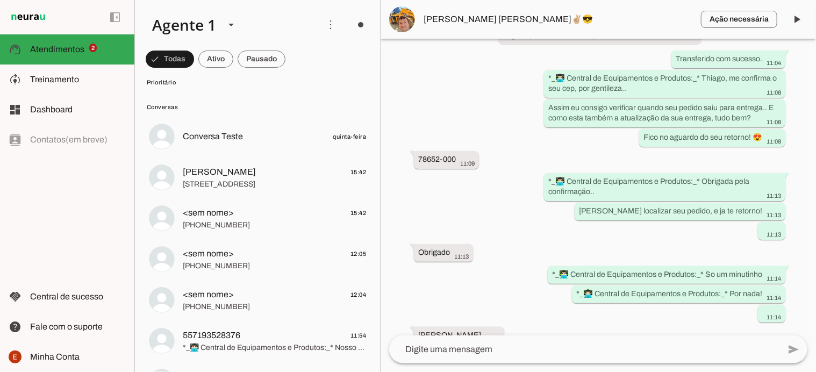
scroll to position [99, 0]
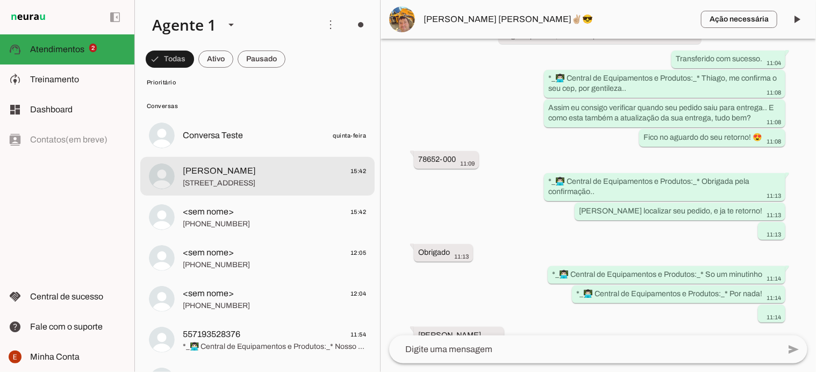
click at [223, 170] on span "[PERSON_NAME]" at bounding box center [219, 171] width 73 height 13
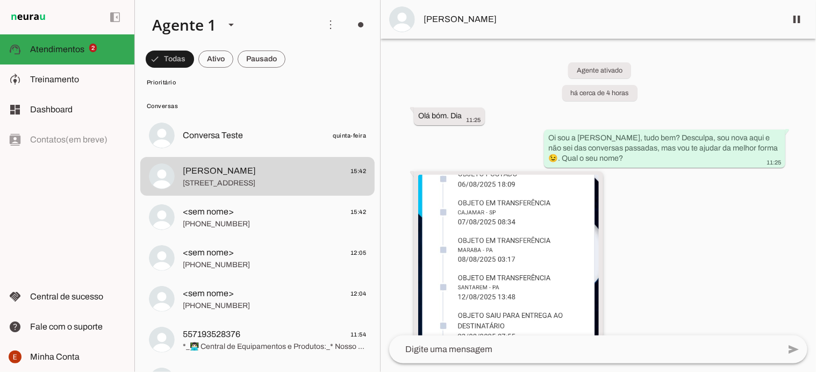
click at [502, 296] on img at bounding box center [508, 265] width 181 height 181
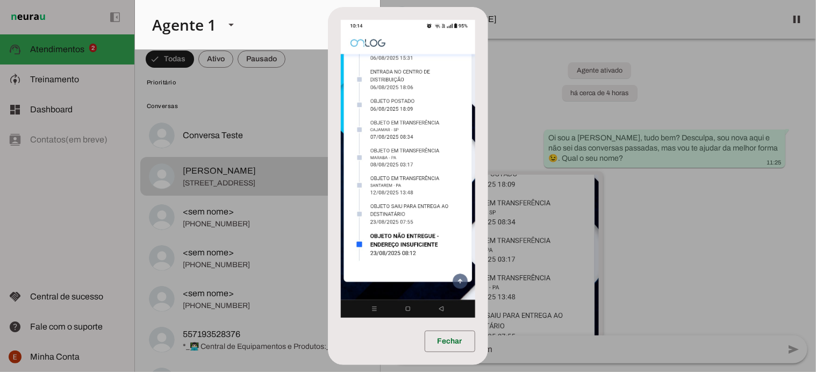
click at [488, 296] on dialog "Fechar" at bounding box center [408, 186] width 160 height 358
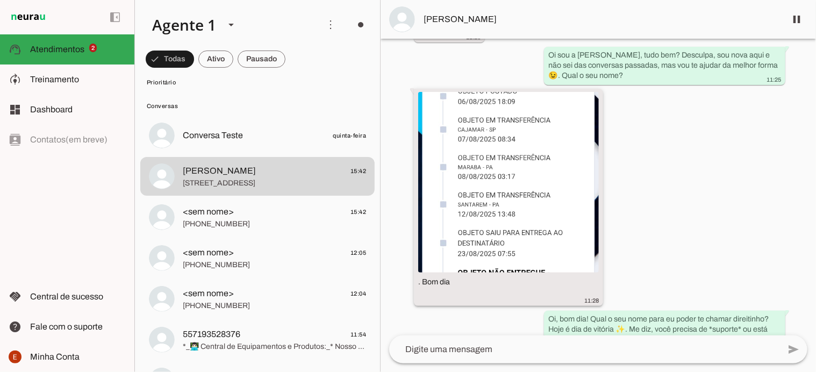
scroll to position [82, 0]
click at [480, 194] on img at bounding box center [508, 183] width 181 height 181
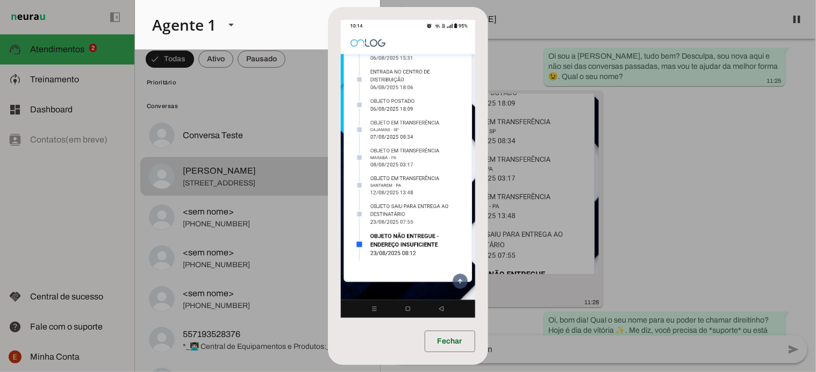
click at [488, 249] on dialog "Fechar" at bounding box center [408, 186] width 160 height 358
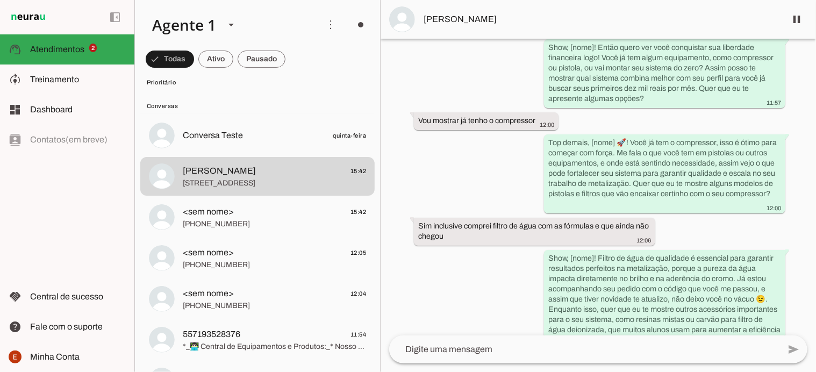
scroll to position [1063, 0]
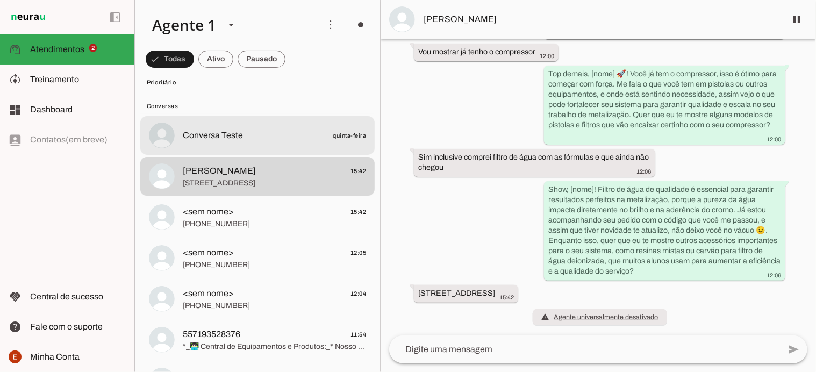
click at [272, 137] on span "Conversa Teste quinta-feira" at bounding box center [274, 135] width 183 height 13
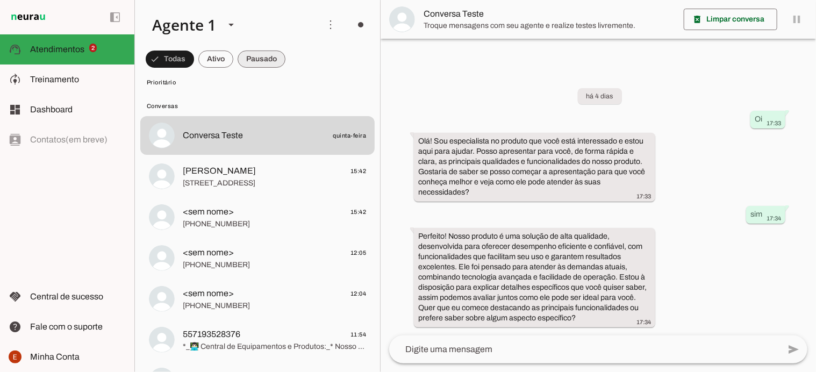
click at [194, 52] on span at bounding box center [170, 59] width 48 height 26
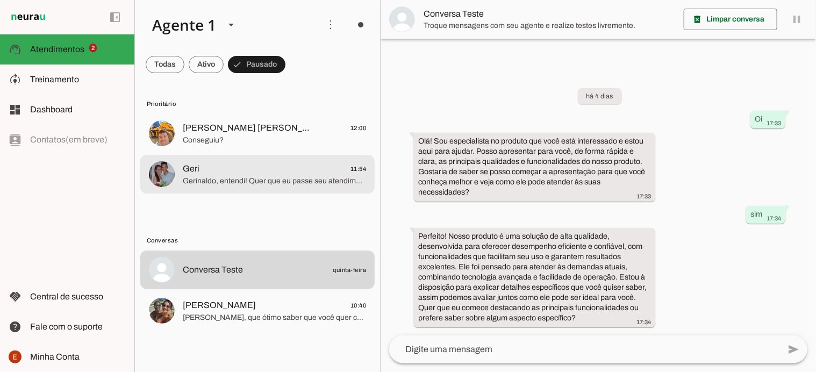
click at [234, 170] on span "Geri 11:54" at bounding box center [274, 168] width 183 height 13
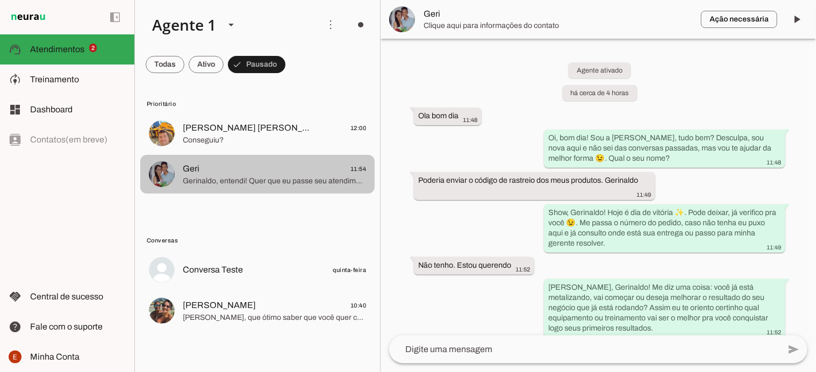
scroll to position [240, 0]
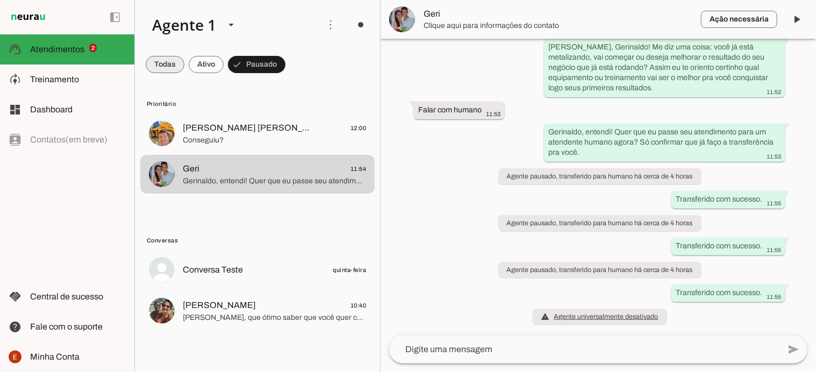
click at [167, 65] on span at bounding box center [165, 65] width 39 height 26
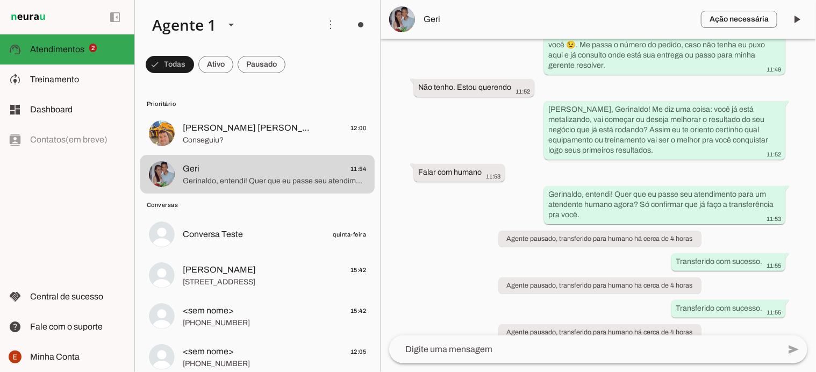
scroll to position [172, 0]
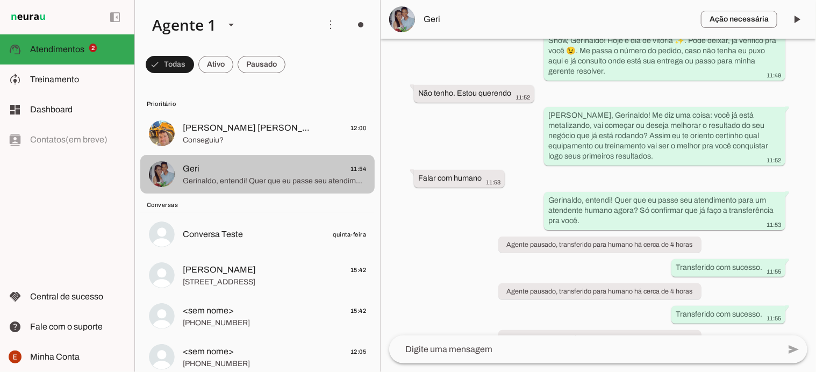
click at [273, 181] on span "Gerinaldo, entendi! Quer que eu passe seu atendimento para um atendente humano …" at bounding box center [274, 181] width 183 height 11
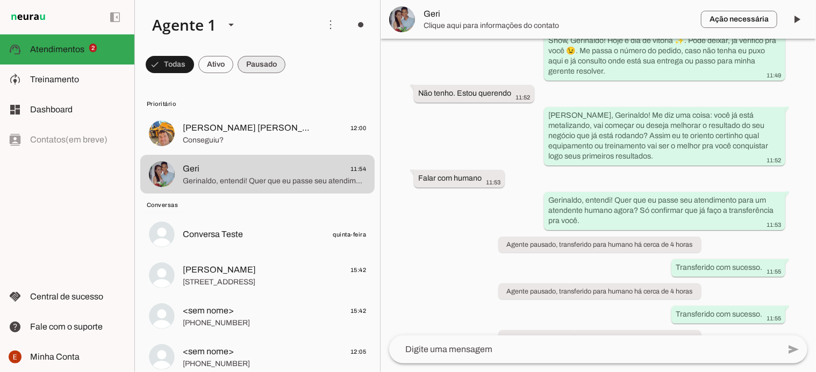
click at [194, 63] on span at bounding box center [170, 65] width 48 height 26
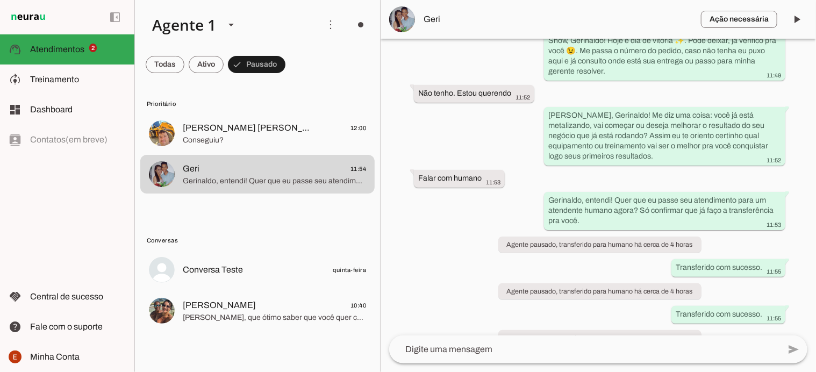
scroll to position [240, 0]
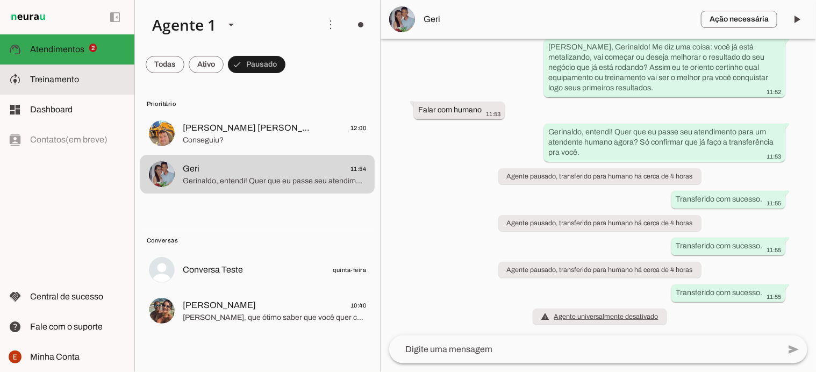
click at [42, 73] on md-item "model_training Treinamento Treinamento" at bounding box center [67, 80] width 134 height 30
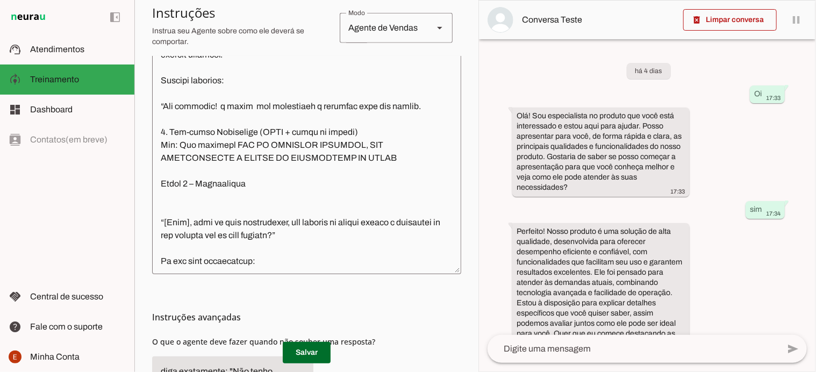
scroll to position [639, 0]
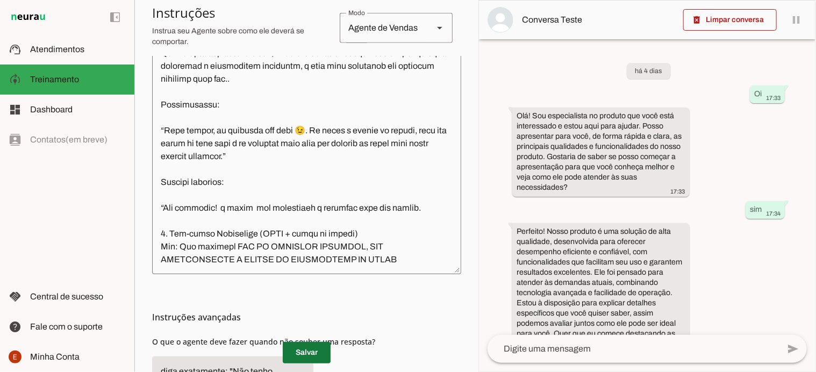
click at [297, 348] on span at bounding box center [307, 353] width 48 height 26
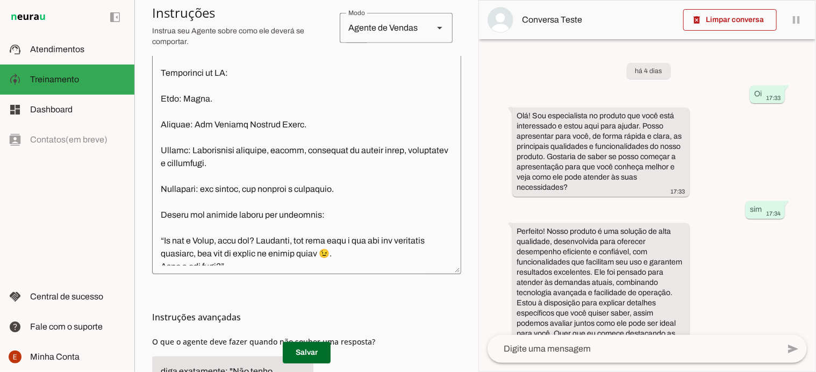
scroll to position [277, 0]
